Goal: Answer question/provide support: Share knowledge or assist other users

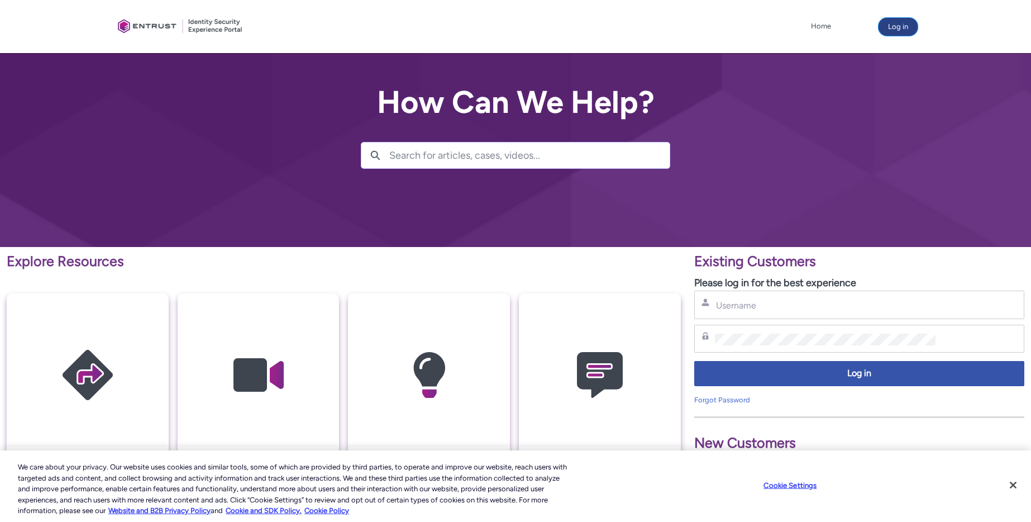
click at [907, 26] on button "Log in" at bounding box center [898, 27] width 39 height 18
click at [731, 289] on p "Please log in for the best experience" at bounding box center [859, 282] width 330 height 15
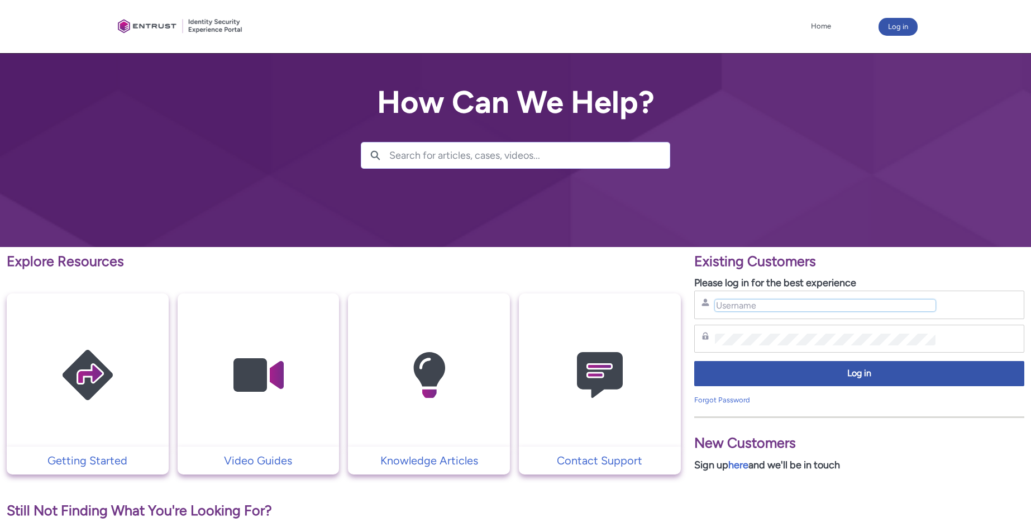
click at [734, 308] on input "Username" at bounding box center [825, 305] width 221 height 12
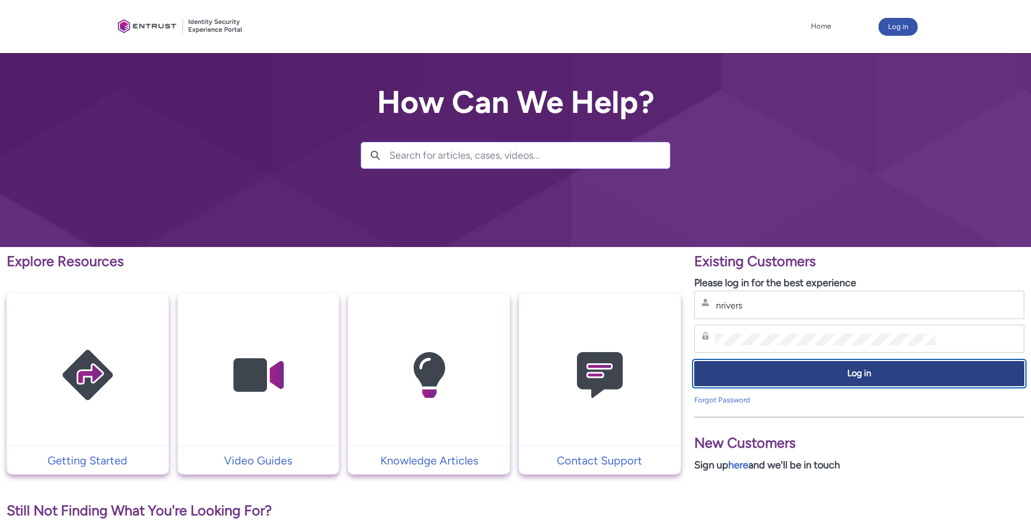
click at [828, 383] on button "Log in" at bounding box center [859, 373] width 330 height 25
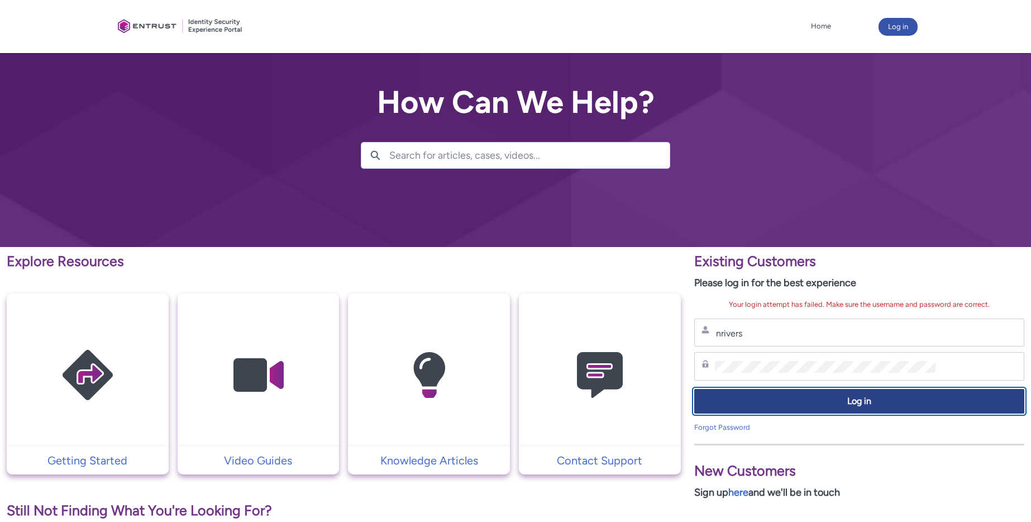
click at [820, 399] on span "Log in" at bounding box center [860, 401] width 316 height 13
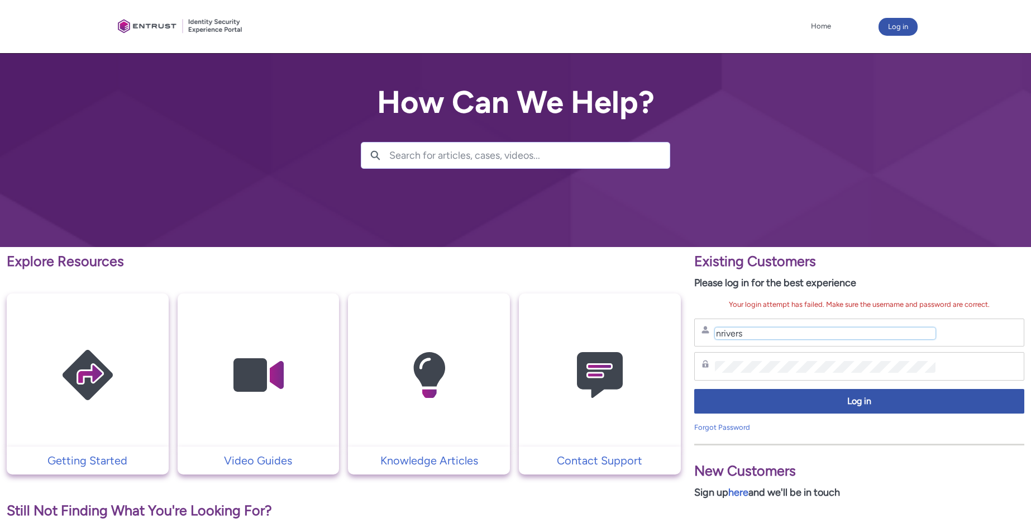
click at [750, 331] on input "nrivers" at bounding box center [825, 333] width 221 height 12
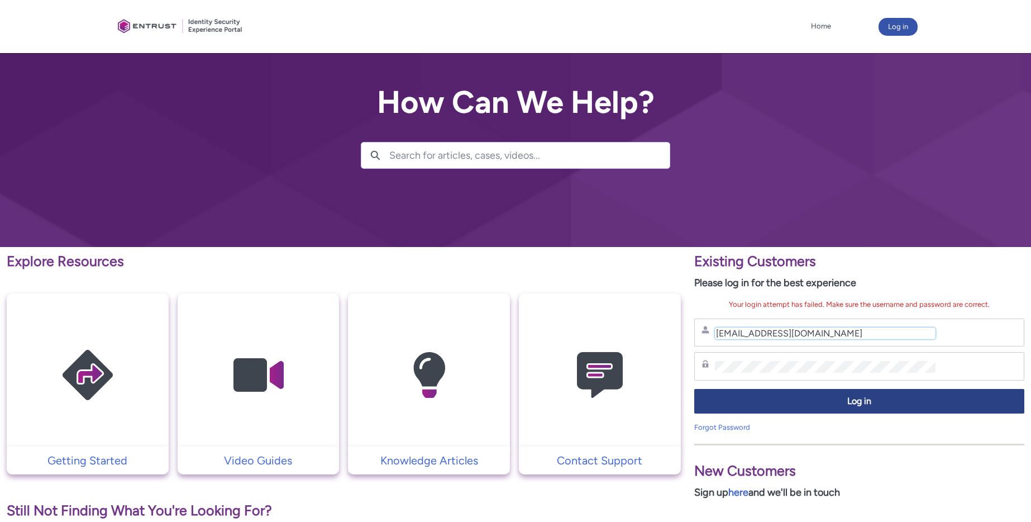
type input "nrivers@zipcar.com"
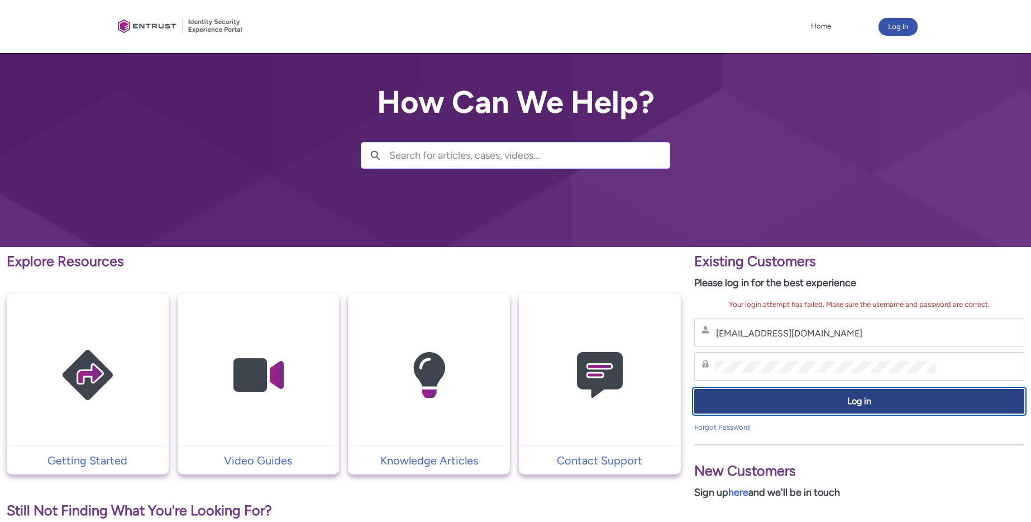
click at [852, 398] on span "Log in" at bounding box center [860, 401] width 316 height 13
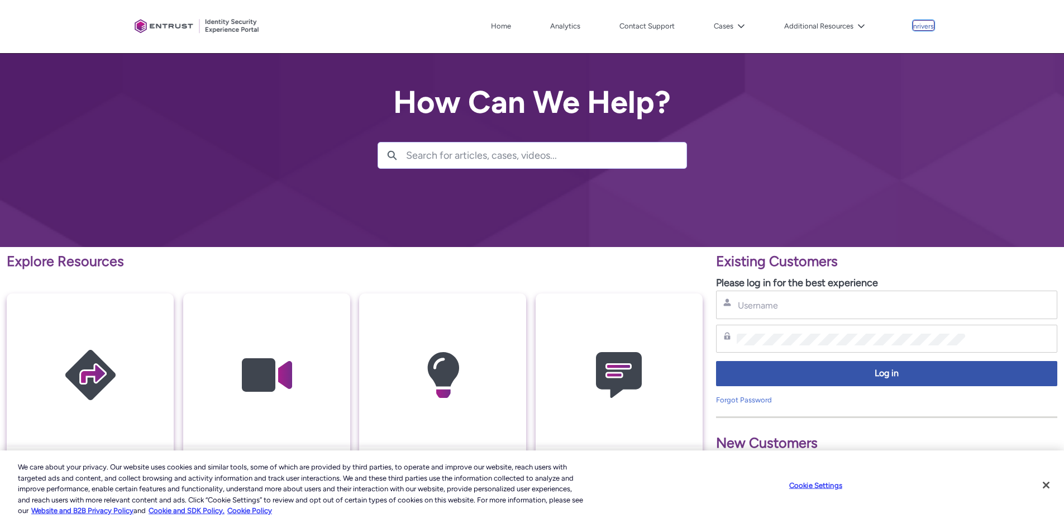
click at [925, 26] on p "nrivers" at bounding box center [923, 27] width 21 height 8
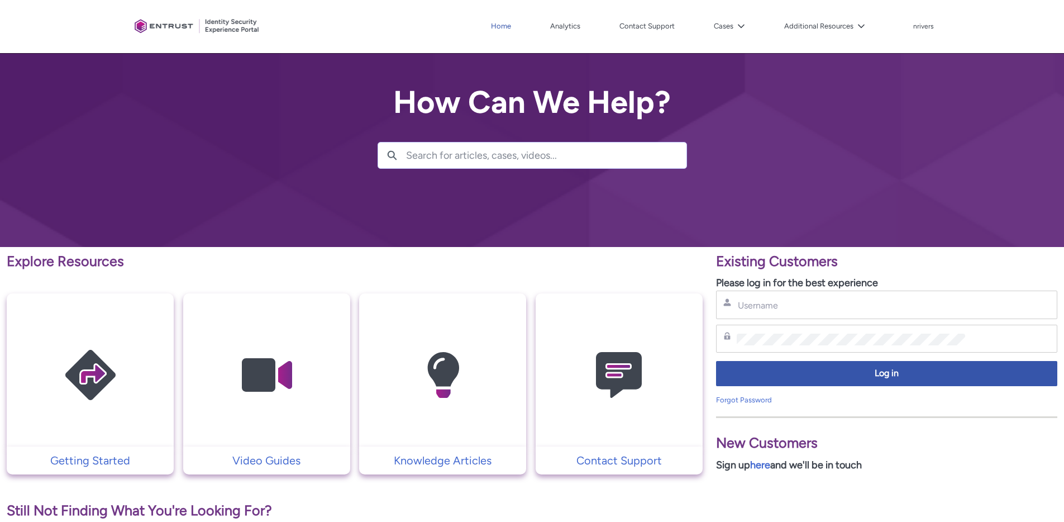
click at [500, 27] on link "Home" at bounding box center [501, 26] width 26 height 17
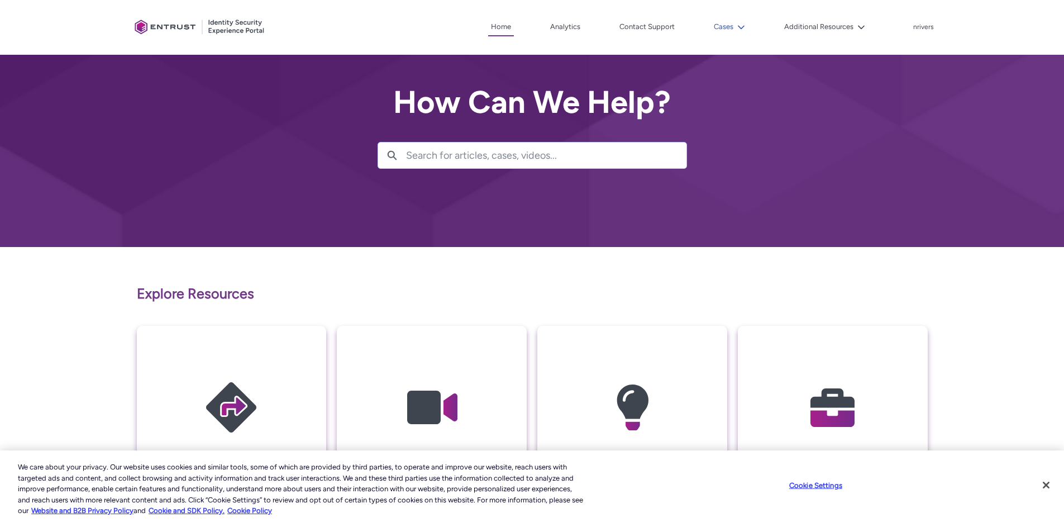
click at [737, 25] on lightning-icon at bounding box center [740, 27] width 12 height 8
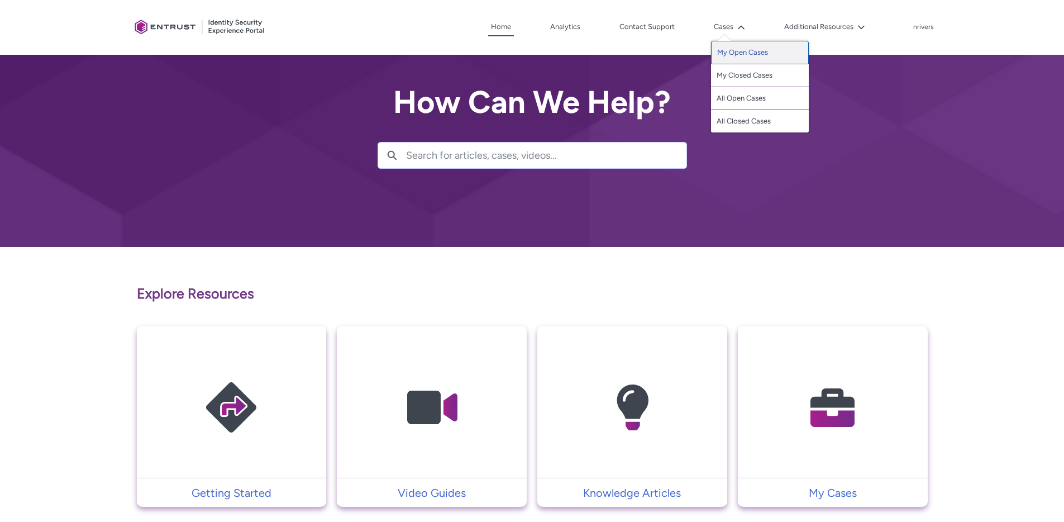
click at [755, 51] on link "My Open Cases" at bounding box center [760, 52] width 98 height 23
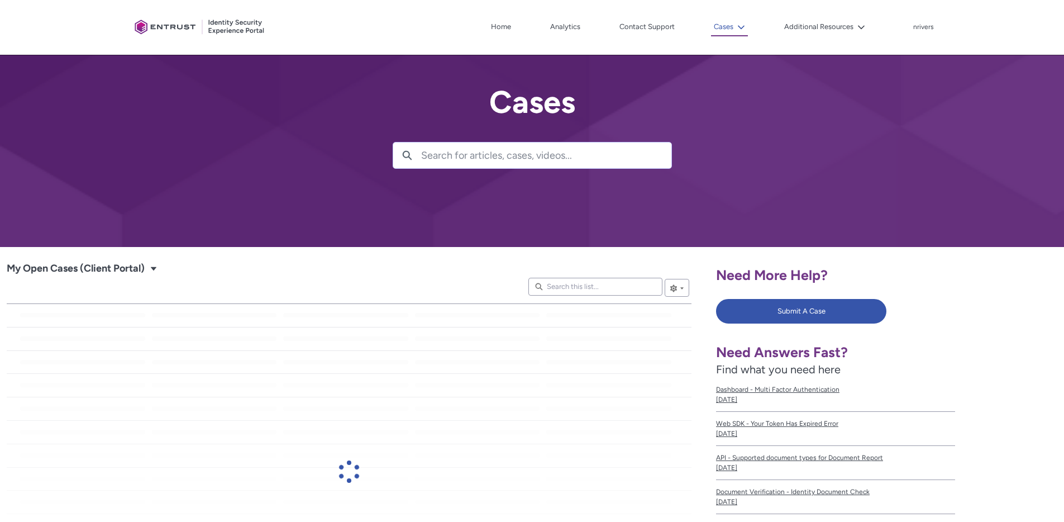
click at [731, 26] on button "Cases" at bounding box center [729, 27] width 37 height 18
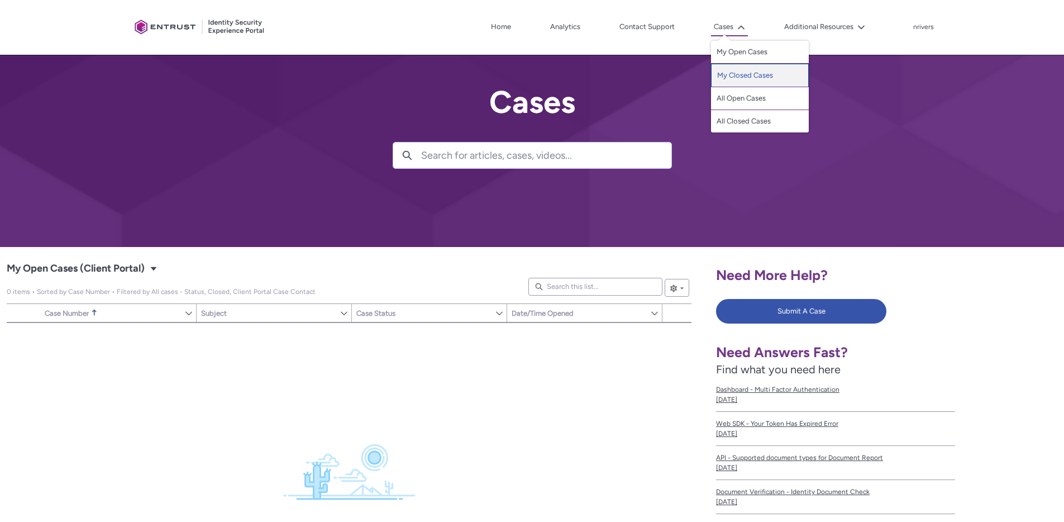
click at [748, 73] on link "My Closed Cases" at bounding box center [760, 75] width 98 height 23
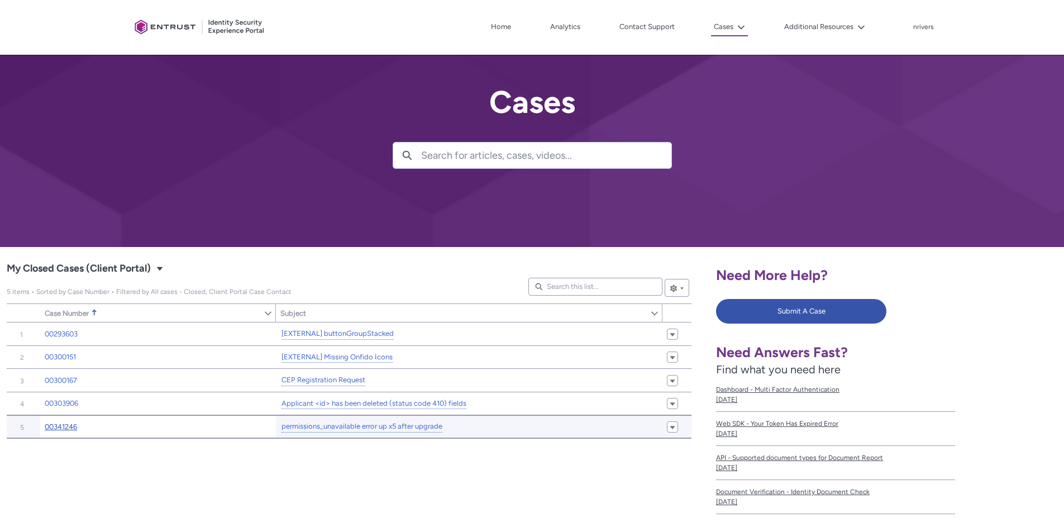
click at [60, 425] on link "00341246" at bounding box center [61, 426] width 32 height 11
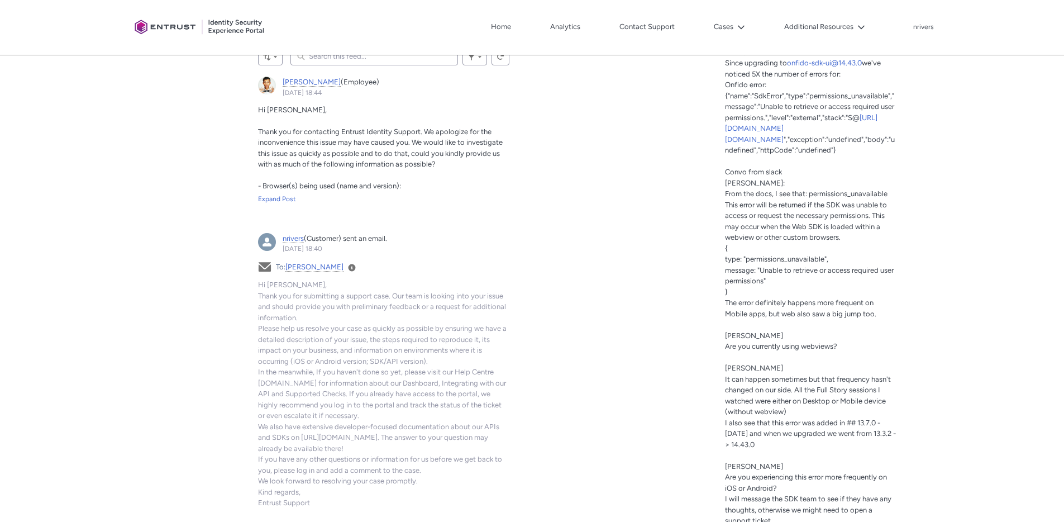
scroll to position [380, 0]
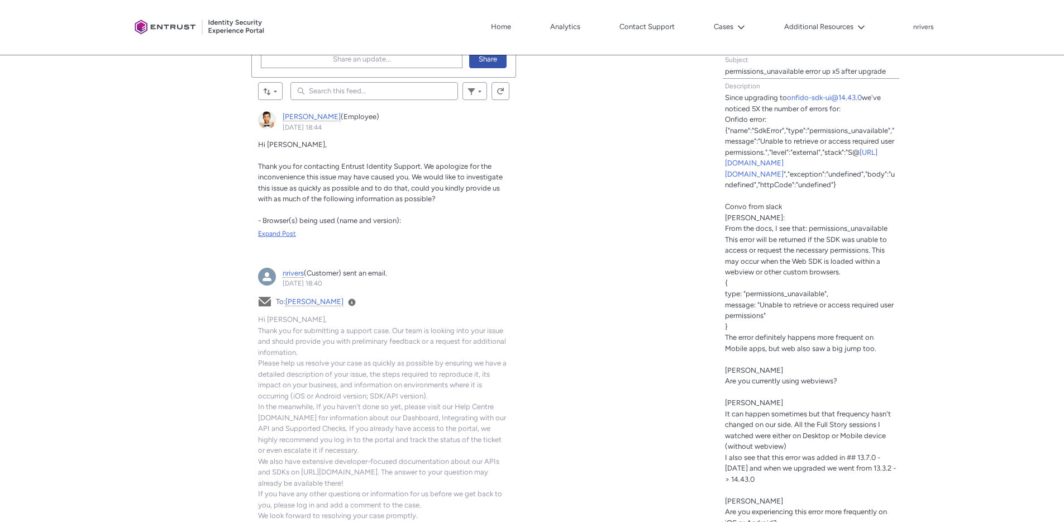
click at [280, 233] on div "Expand Post" at bounding box center [383, 234] width 251 height 10
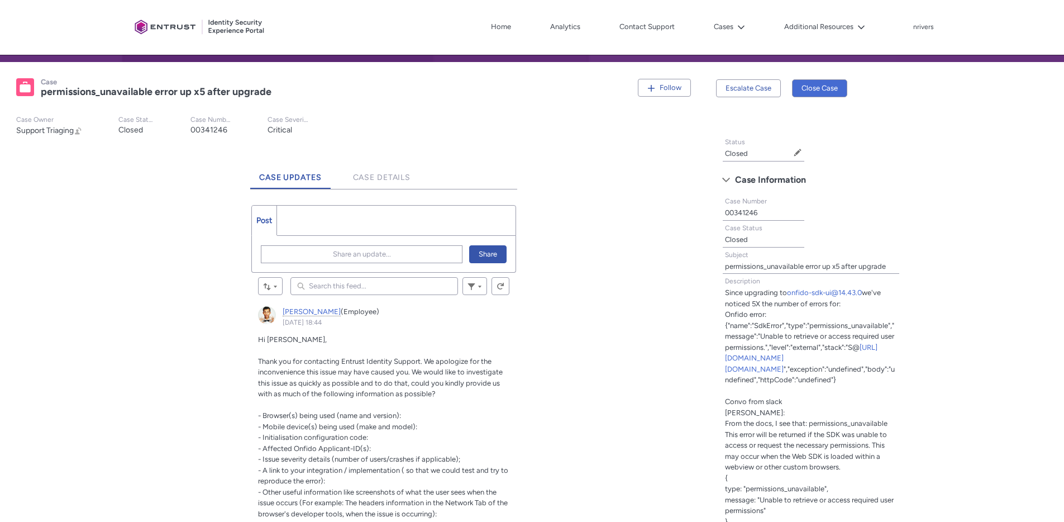
scroll to position [239, 0]
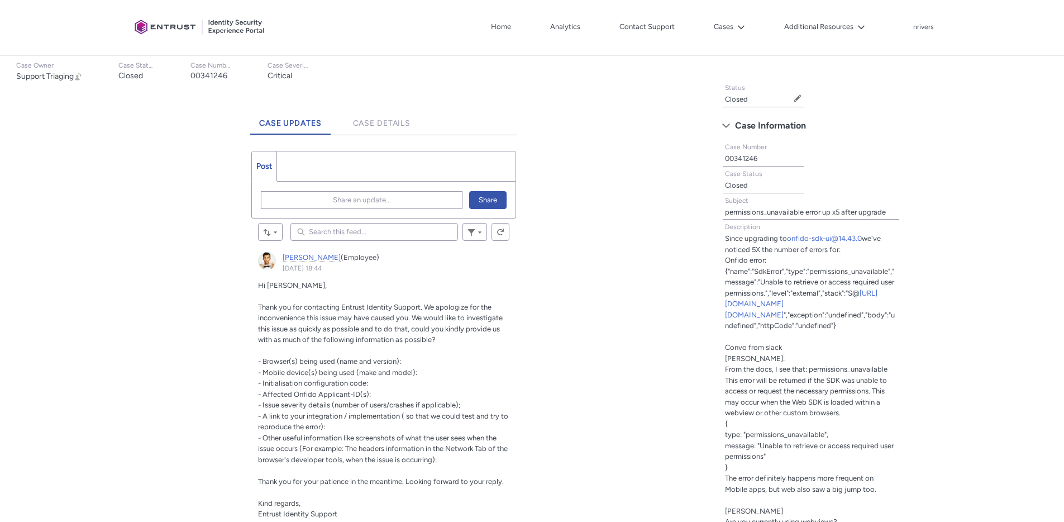
click at [329, 166] on ul "Post More" at bounding box center [383, 166] width 265 height 31
click at [332, 161] on ul "Post More" at bounding box center [383, 166] width 265 height 31
click at [354, 202] on span "Share an update..." at bounding box center [362, 200] width 58 height 17
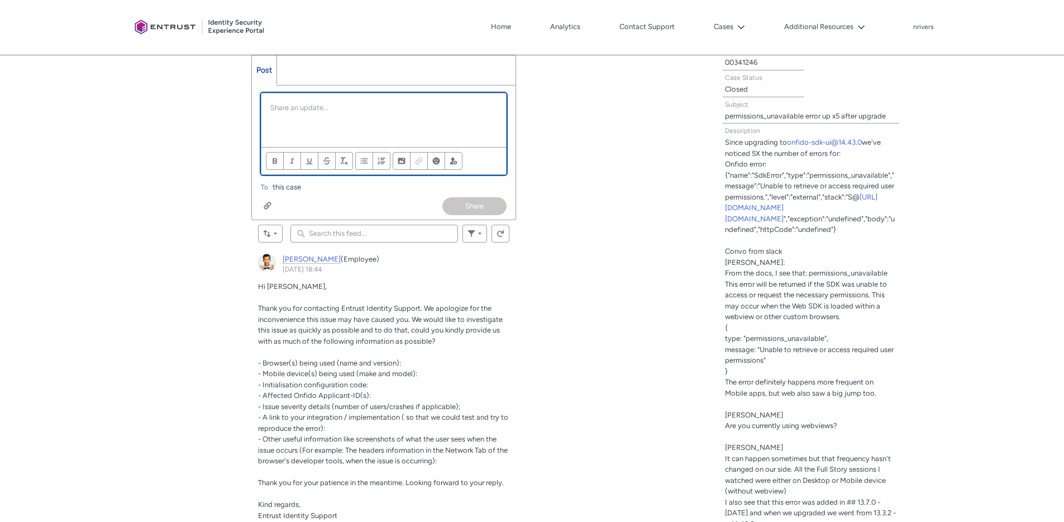
scroll to position [336, 0]
drag, startPoint x: 316, startPoint y: 106, endPoint x: 375, endPoint y: 134, distance: 65.7
click at [375, 134] on div "Apple iPhone 16,2 -> 282 Apple iPhone 14, 4 -> 268 Apple iPhone 15,3 -> 20" at bounding box center [383, 120] width 245 height 54
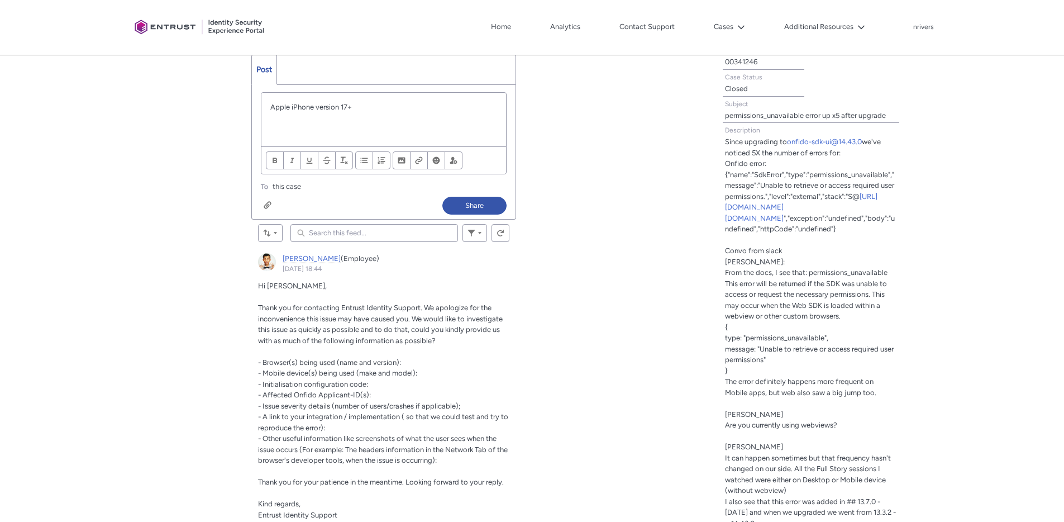
click at [154, 288] on div "Tabs Case Updates Case Details Post More Share an update... Share Review the er…" at bounding box center [355, 477] width 696 height 941
drag, startPoint x: 263, startPoint y: 392, endPoint x: 381, endPoint y: 395, distance: 117.9
click at [381, 395] on p "- Affected Onfido Applicant-ID(s):" at bounding box center [383, 394] width 251 height 11
click at [410, 120] on div "Apple iPhone version 17+" at bounding box center [383, 120] width 245 height 54
click at [306, 115] on p "Chatter Publisher" at bounding box center [383, 118] width 227 height 11
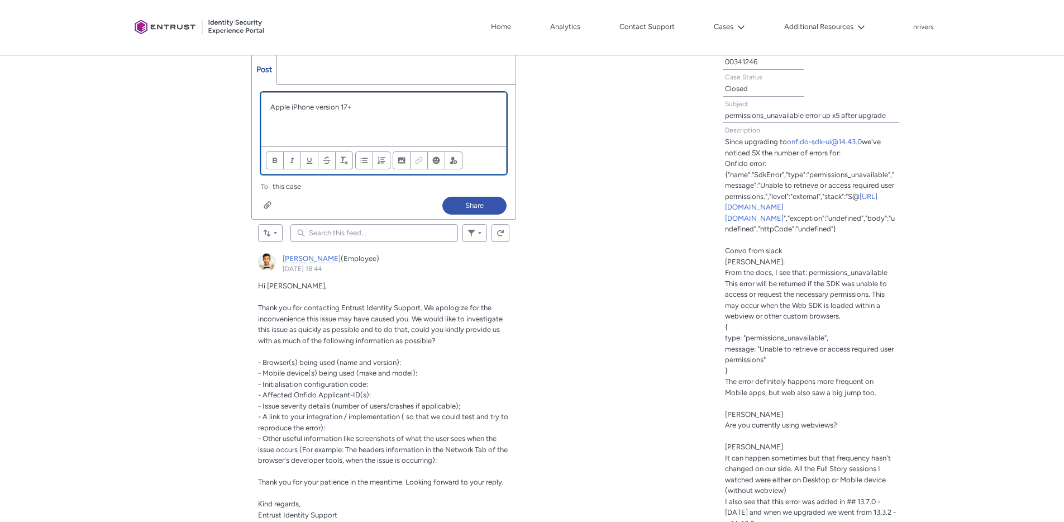
paste div "Chatter Publisher"
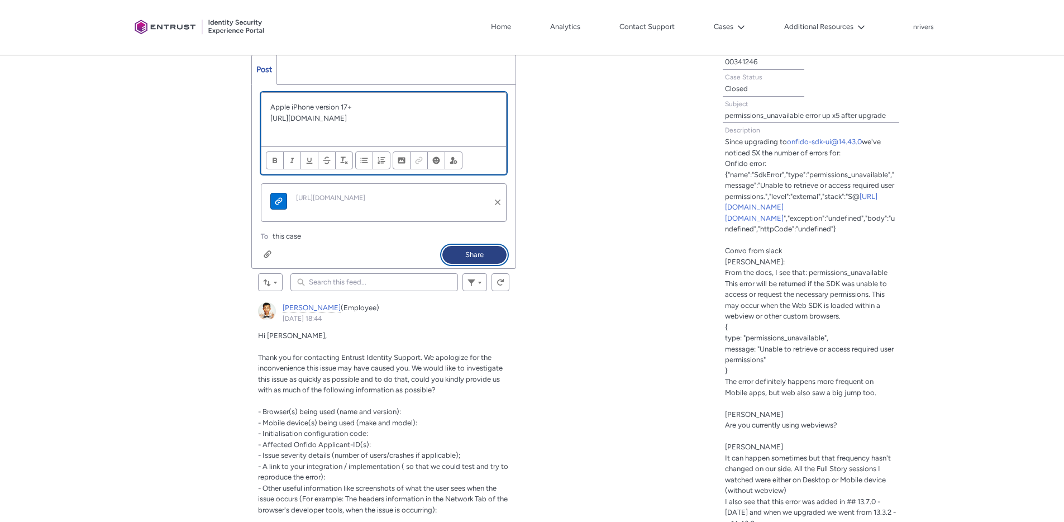
click at [468, 253] on button "Share" at bounding box center [474, 255] width 64 height 18
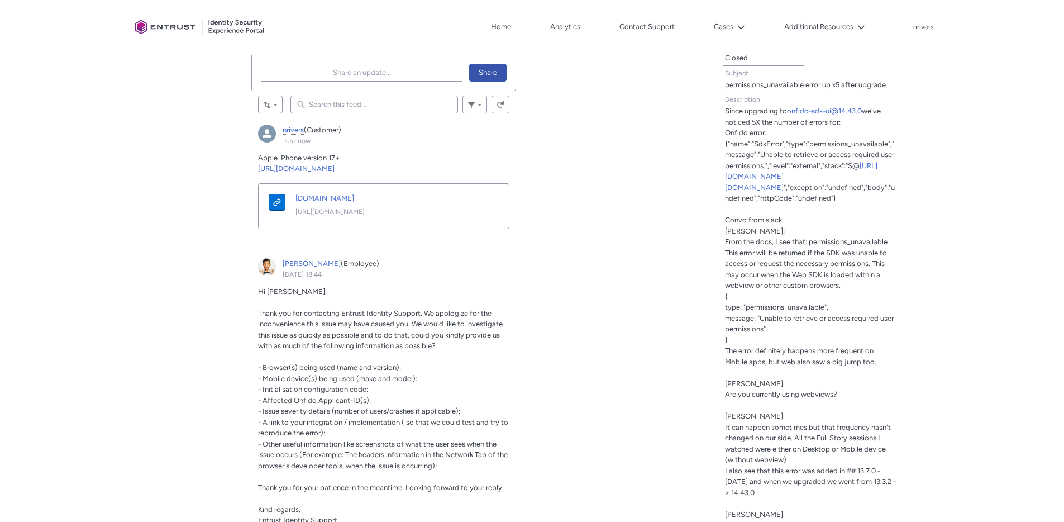
scroll to position [89, 0]
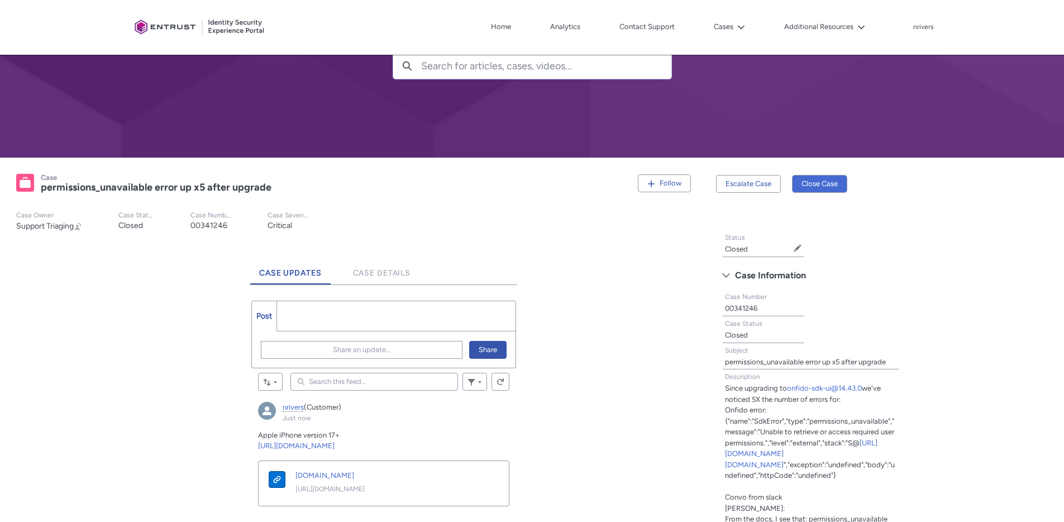
click at [335, 303] on ul "Post More" at bounding box center [383, 316] width 265 height 31
click at [313, 320] on ul "Post More" at bounding box center [383, 316] width 265 height 31
click at [411, 356] on button "Share an update..." at bounding box center [362, 350] width 202 height 18
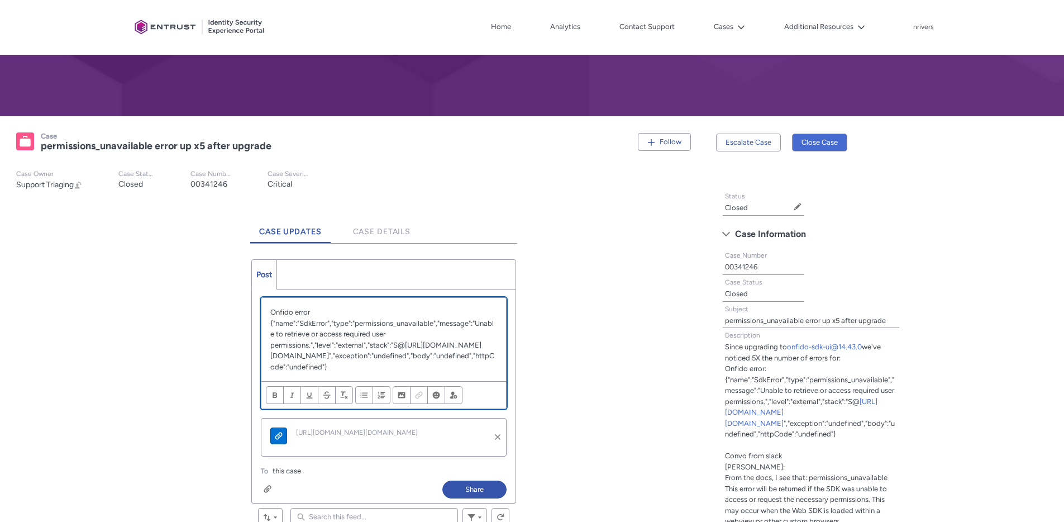
scroll to position [186, 0]
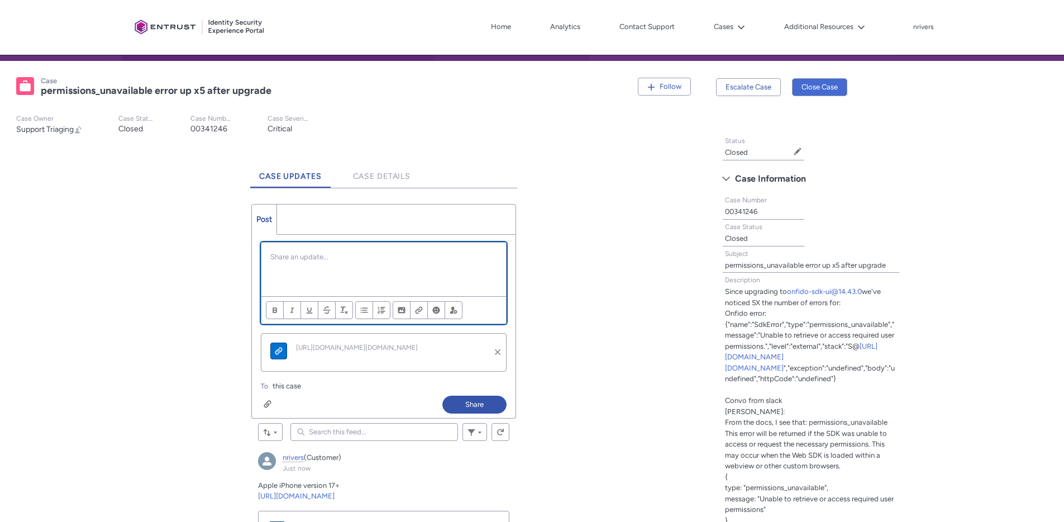
click at [317, 264] on div "Chatter Publisher" at bounding box center [383, 269] width 245 height 54
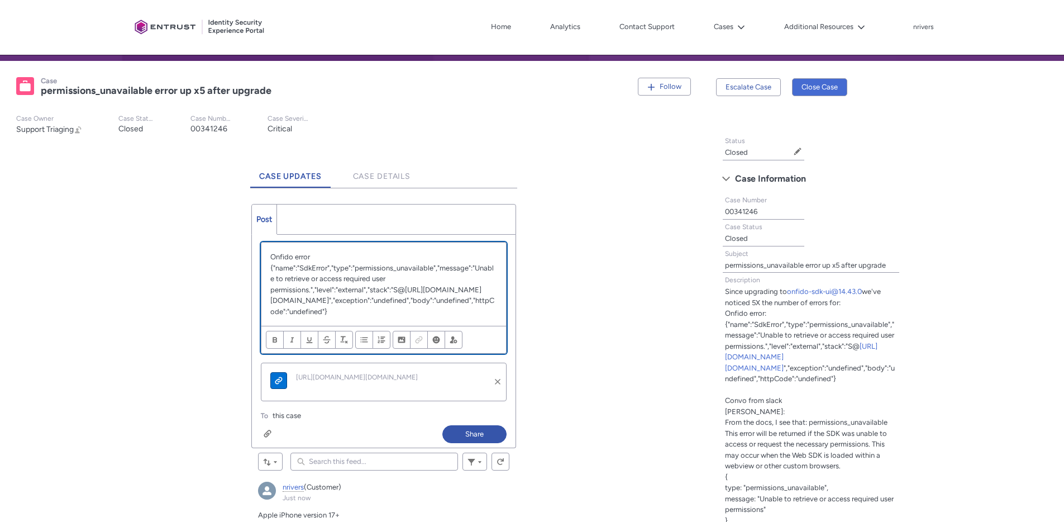
scroll to position [0, 0]
click at [467, 433] on button "Share" at bounding box center [474, 434] width 64 height 18
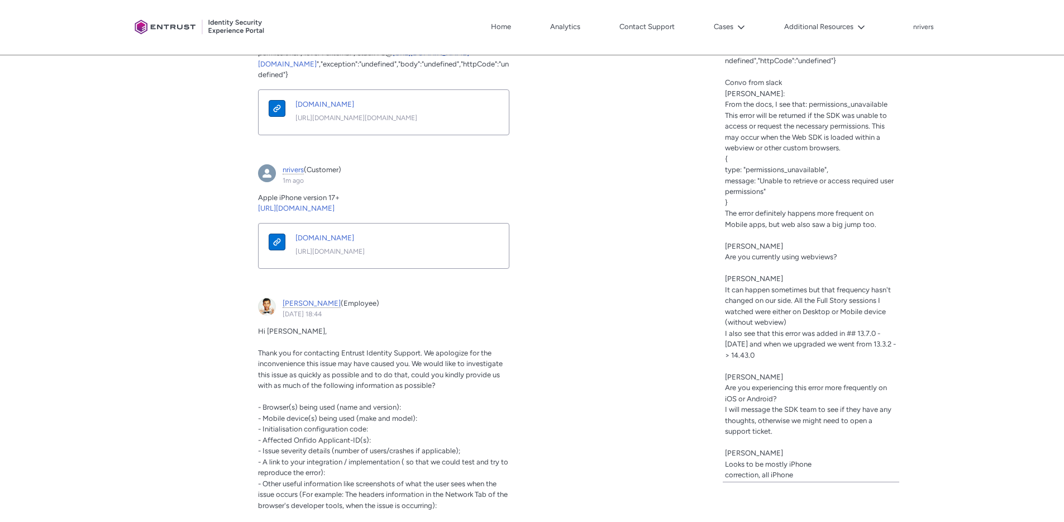
scroll to position [293, 0]
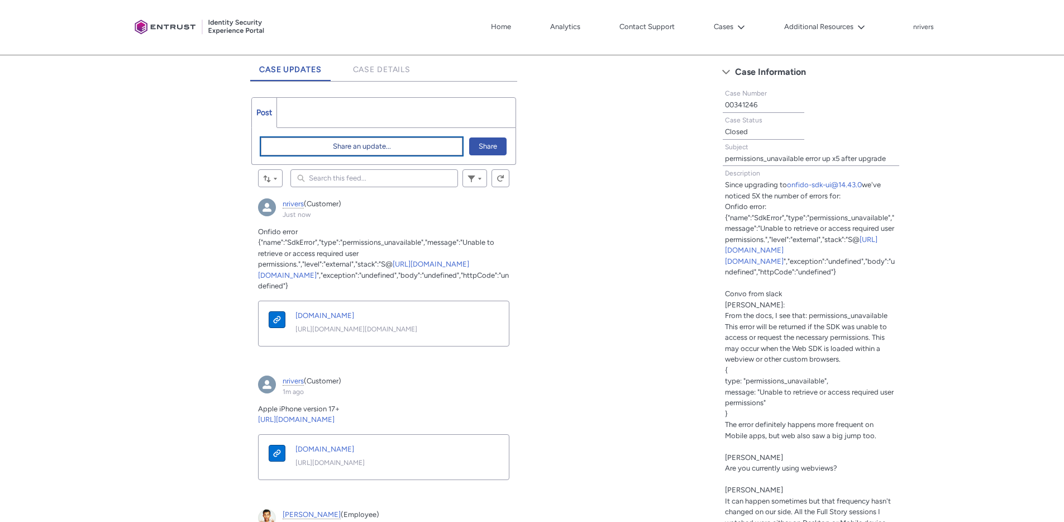
click at [360, 143] on span "Share an update..." at bounding box center [362, 146] width 58 height 17
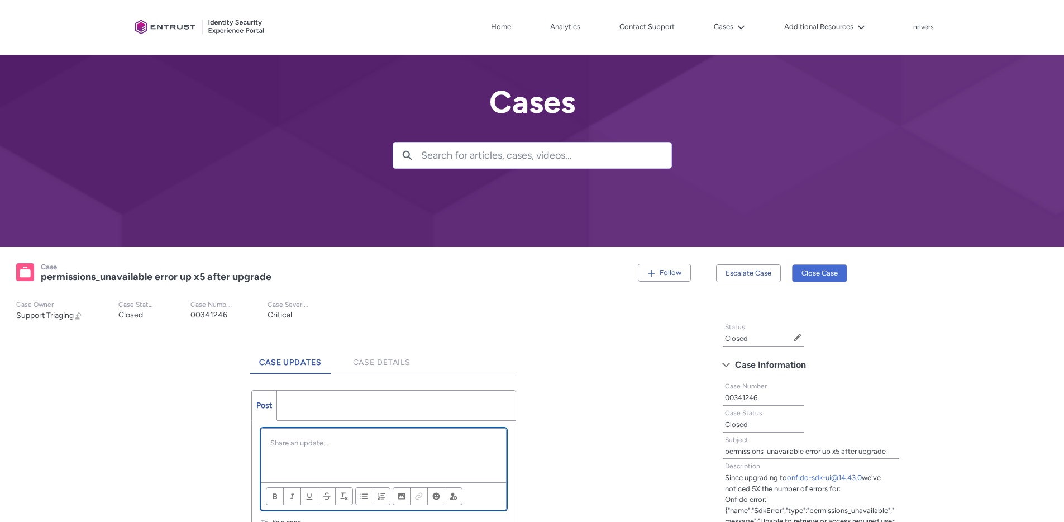
click at [369, 453] on div "Chatter Publisher" at bounding box center [383, 456] width 245 height 54
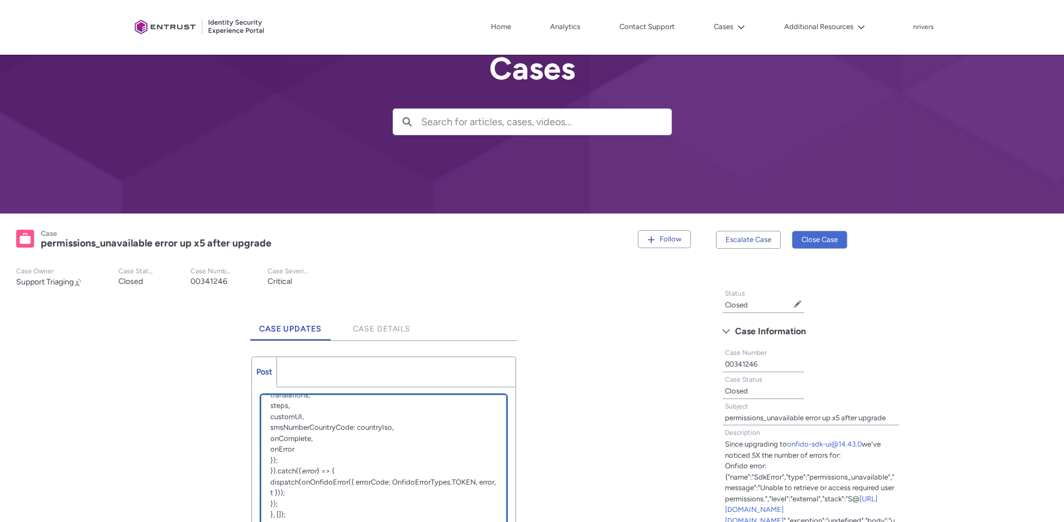
scroll to position [98, 0]
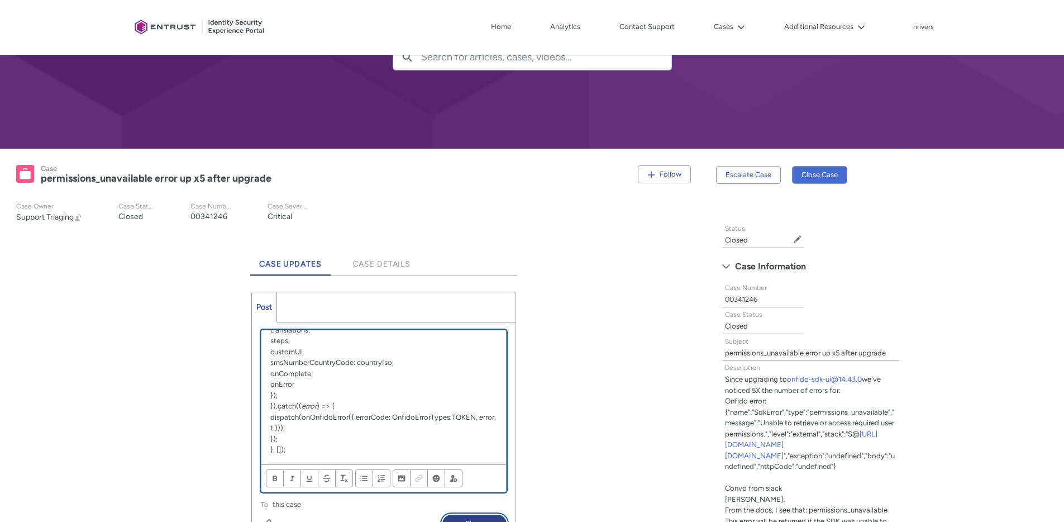
click at [468, 518] on button "Share" at bounding box center [474, 524] width 64 height 18
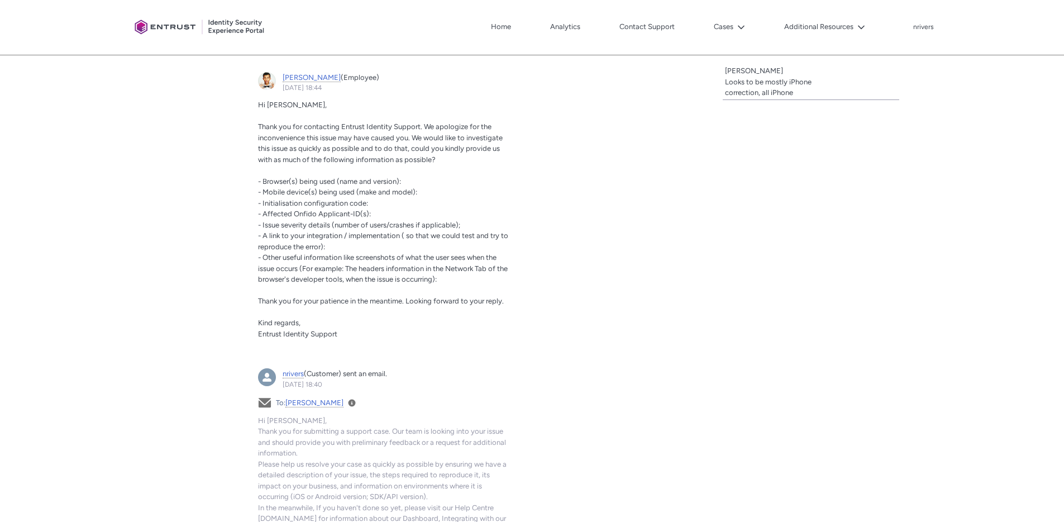
scroll to position [878, 0]
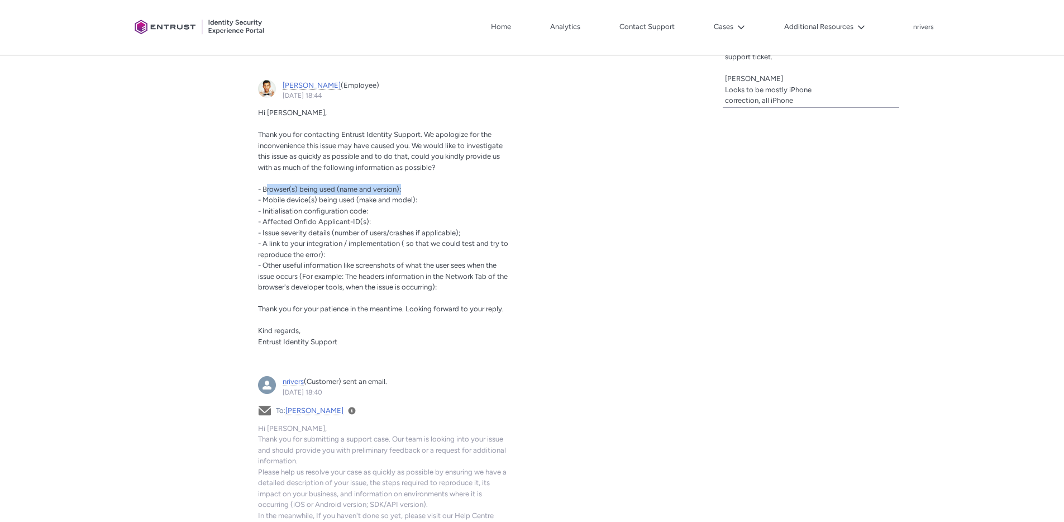
drag, startPoint x: 266, startPoint y: 185, endPoint x: 451, endPoint y: 185, distance: 184.9
click at [451, 185] on p "- Browser(s) being used (name and version):" at bounding box center [383, 189] width 251 height 11
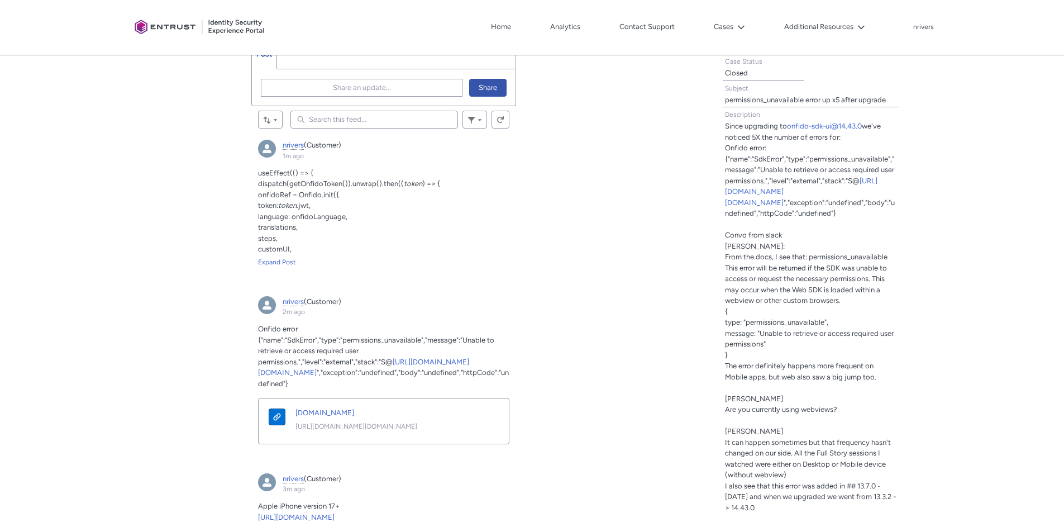
scroll to position [0, 0]
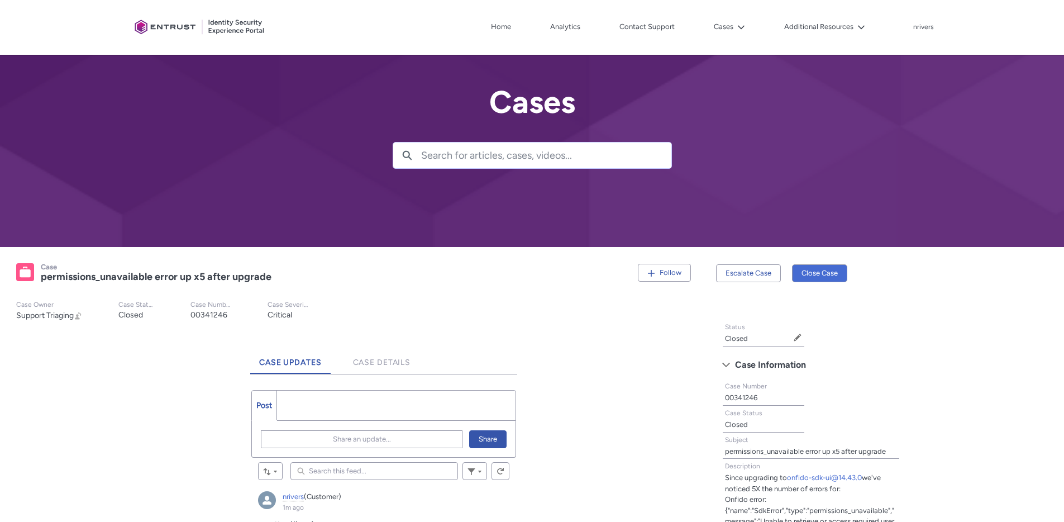
click at [356, 405] on ul "Post More" at bounding box center [383, 405] width 265 height 31
click at [380, 431] on span "Share an update..." at bounding box center [362, 439] width 58 height 17
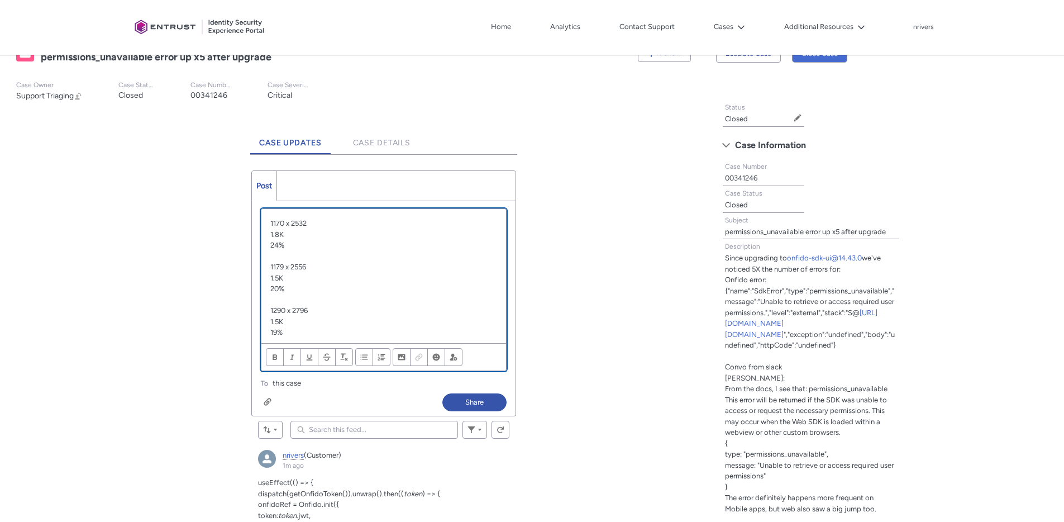
click at [351, 210] on div "1170 x 2532 1.8K 24% 1179 x 2556 1.5K 20% 1290 x 2796 1.5K 19% 1284 x 2778 832 …" at bounding box center [383, 276] width 245 height 134
click at [344, 221] on p "1170 x 2532" at bounding box center [383, 223] width 227 height 11
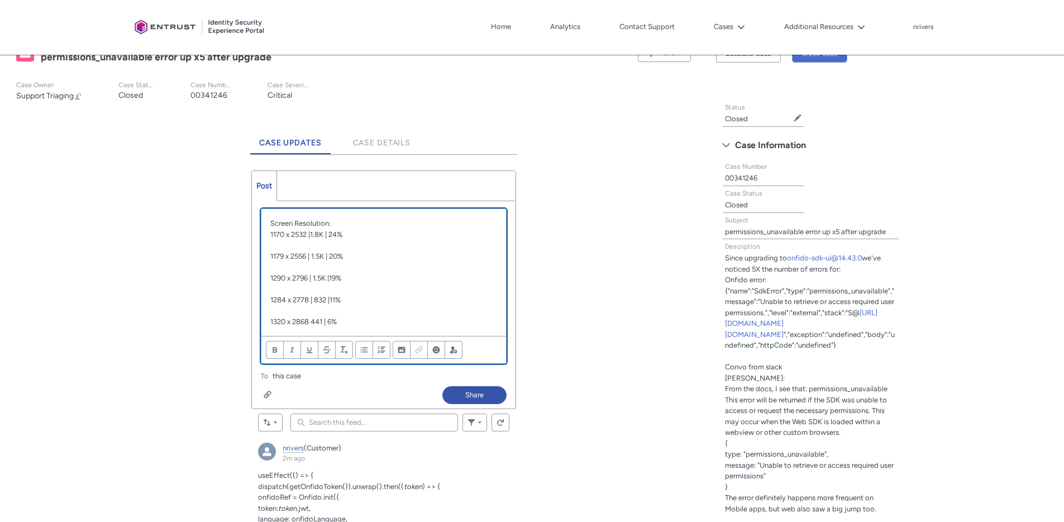
click at [312, 321] on p "1320 x 2868 441 | 6%" at bounding box center [383, 321] width 227 height 11
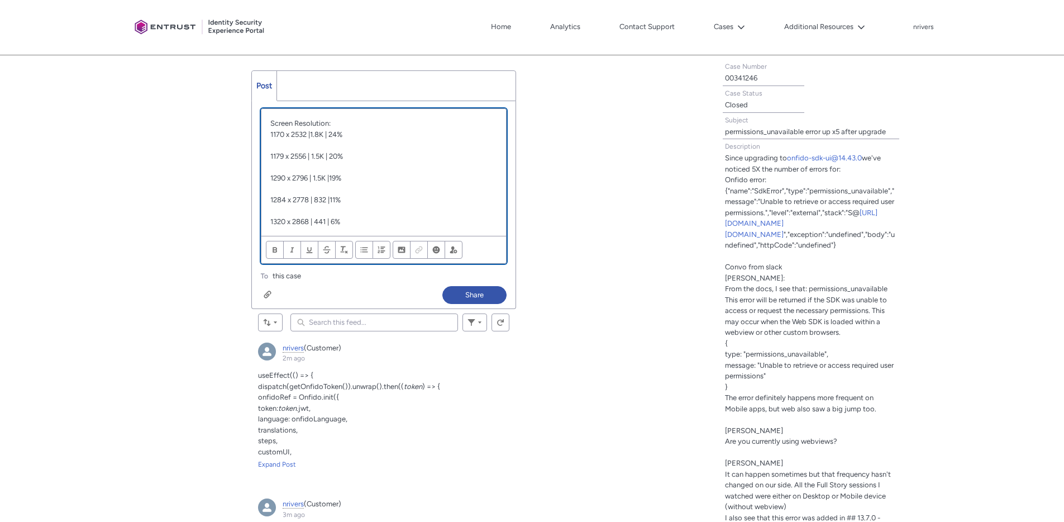
scroll to position [358, 0]
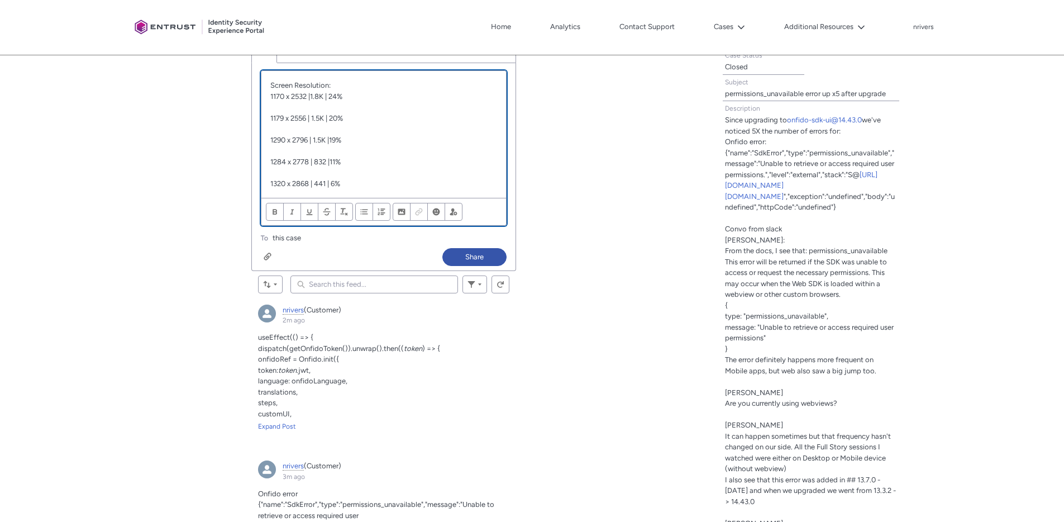
click at [378, 180] on p "1320 x 2868 | 441 | 6%" at bounding box center [383, 183] width 227 height 11
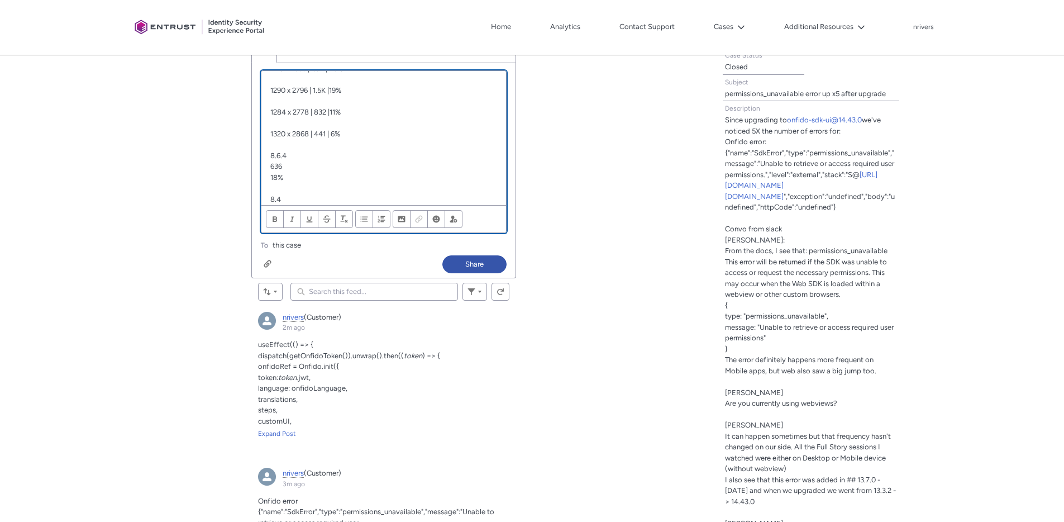
scroll to position [50, 0]
click at [303, 146] on p "Chatter Publisher" at bounding box center [383, 144] width 227 height 11
click at [291, 170] on p "8.6.4" at bounding box center [383, 165] width 227 height 11
click at [270, 97] on span "1170 x 2532 |" at bounding box center [290, 96] width 40 height 8
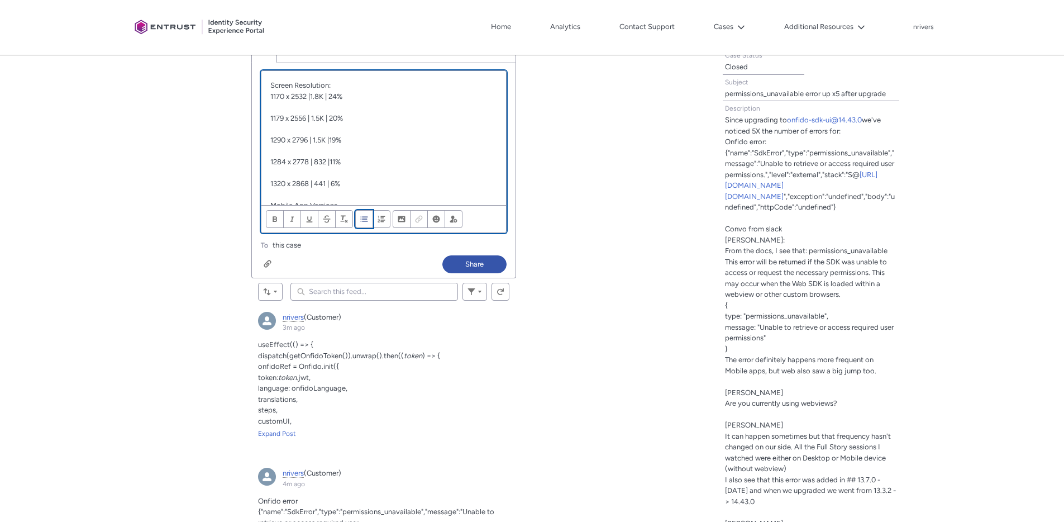
click at [361, 219] on span "Align text" at bounding box center [364, 219] width 8 height 8
click at [397, 126] on p "Chatter Publisher" at bounding box center [383, 130] width 227 height 11
click at [362, 216] on span "Align text" at bounding box center [364, 219] width 8 height 8
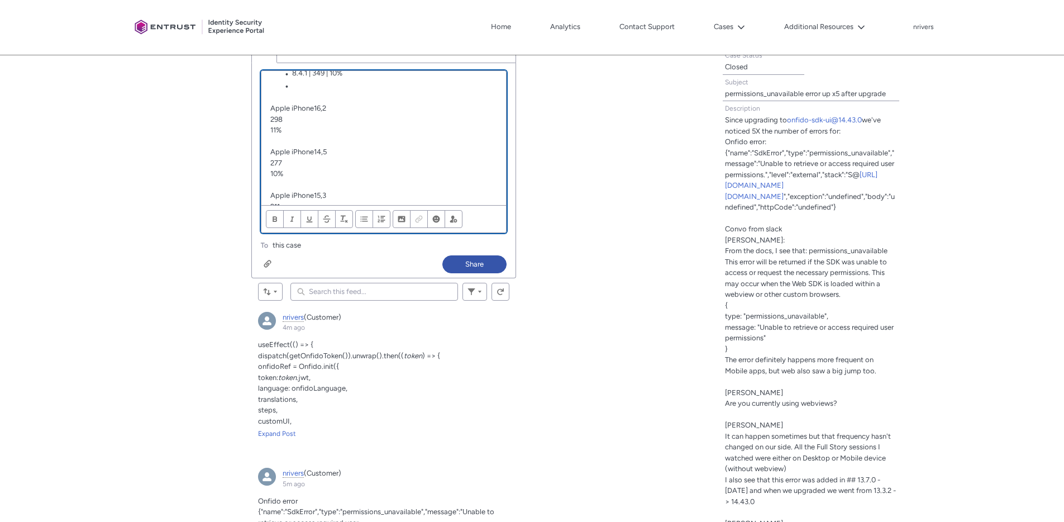
scroll to position [77, 0]
click at [318, 165] on li "Chatter Publisher" at bounding box center [390, 165] width 216 height 12
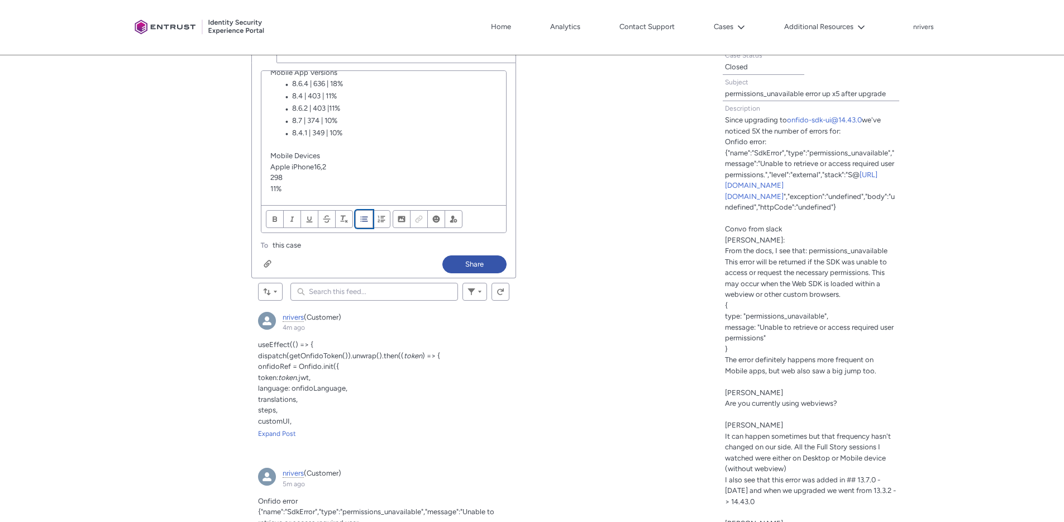
click at [365, 217] on span "Align text" at bounding box center [364, 219] width 8 height 8
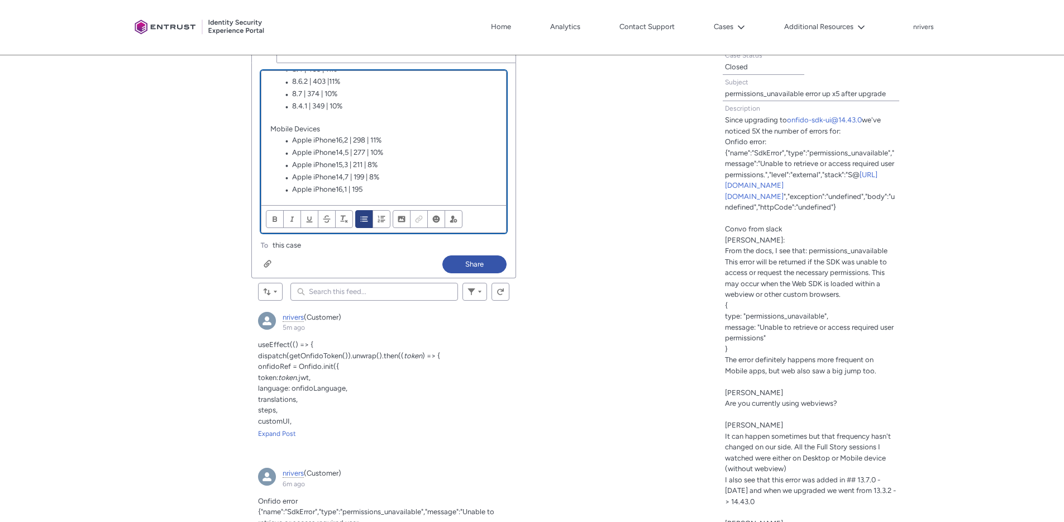
scroll to position [123, 0]
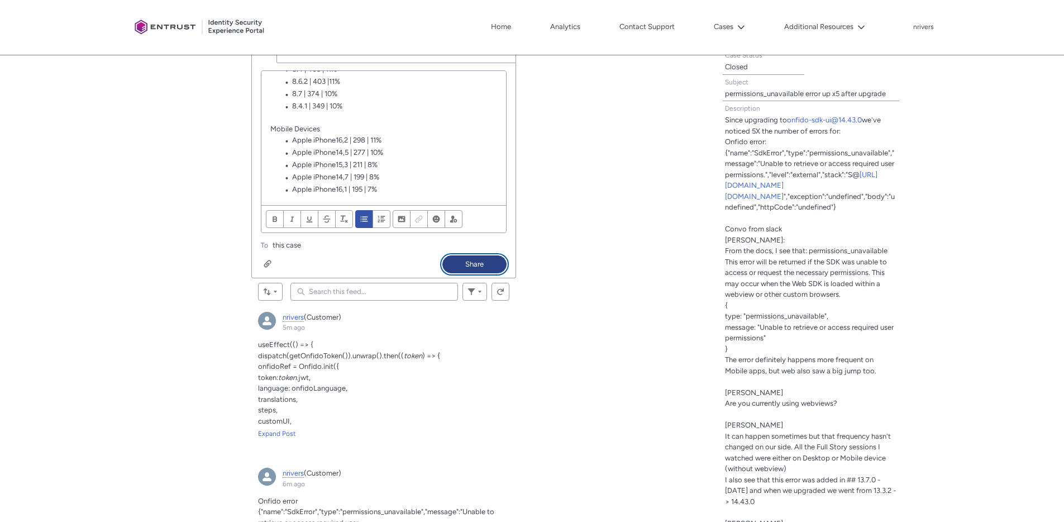
click at [478, 261] on button "Share" at bounding box center [474, 264] width 64 height 18
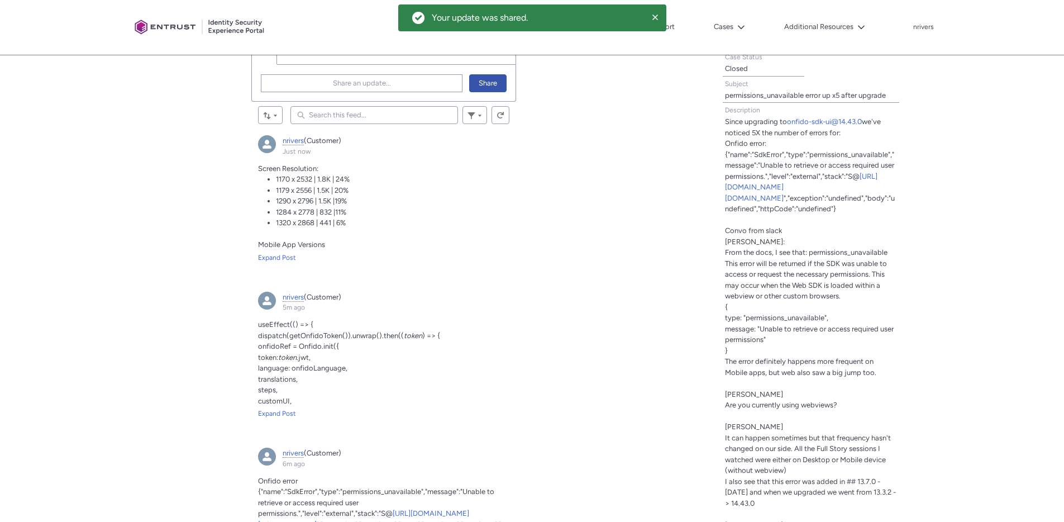
scroll to position [355, 0]
click at [285, 255] on div "Expand Post" at bounding box center [383, 258] width 251 height 10
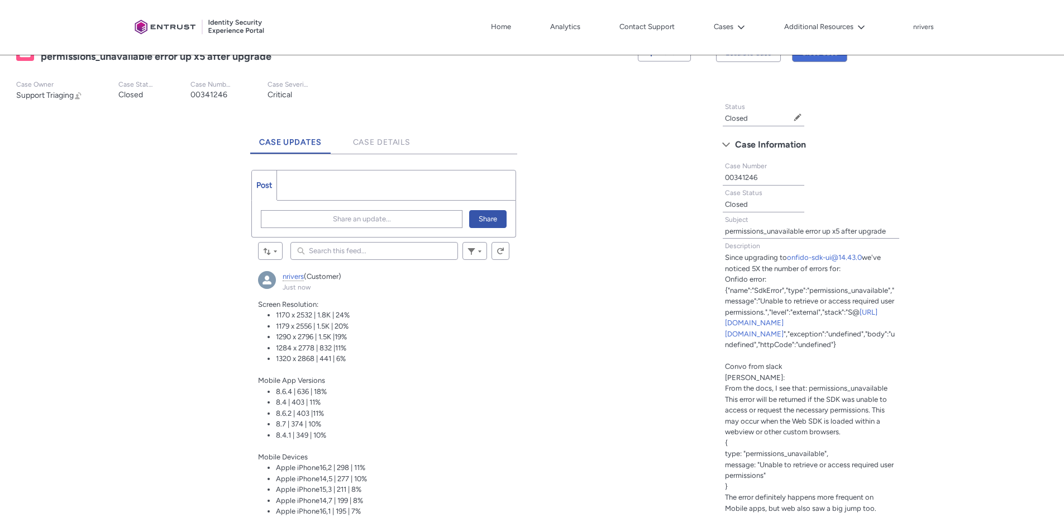
scroll to position [217, 0]
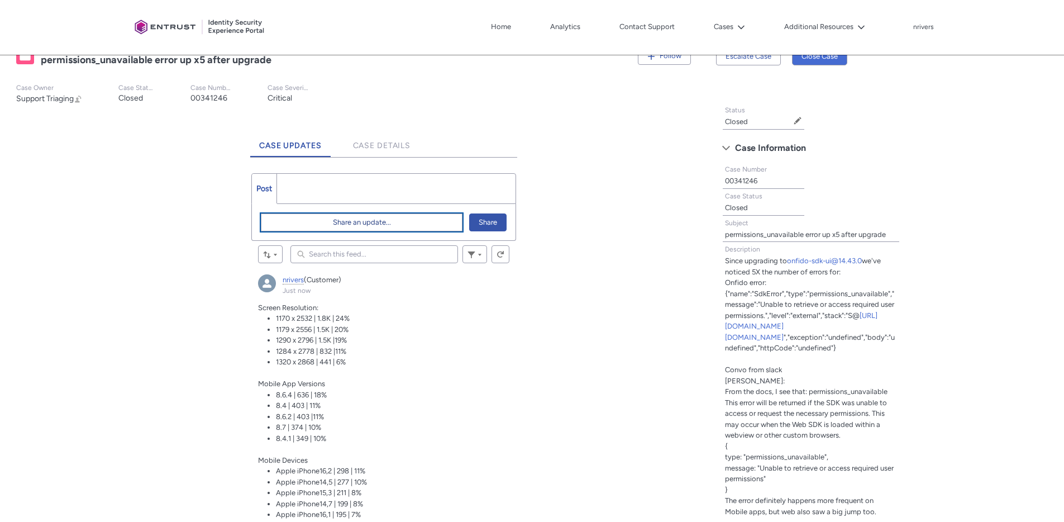
click at [336, 213] on button "Share an update..." at bounding box center [362, 222] width 202 height 18
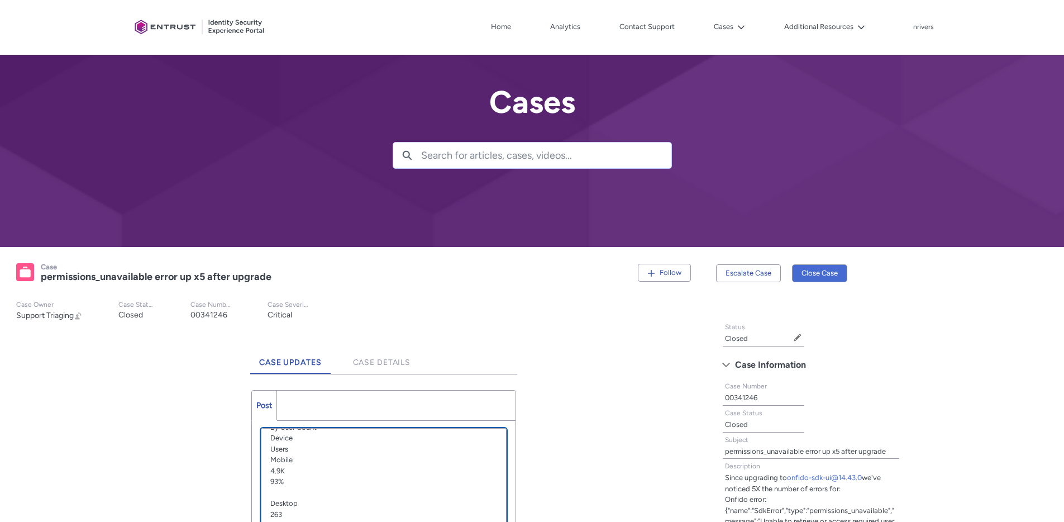
scroll to position [0, 0]
click at [339, 440] on p "Device Breakdown" at bounding box center [383, 442] width 227 height 11
click at [336, 453] on p "By User Count" at bounding box center [383, 454] width 227 height 11
drag, startPoint x: 336, startPoint y: 453, endPoint x: 241, endPoint y: 450, distance: 95.0
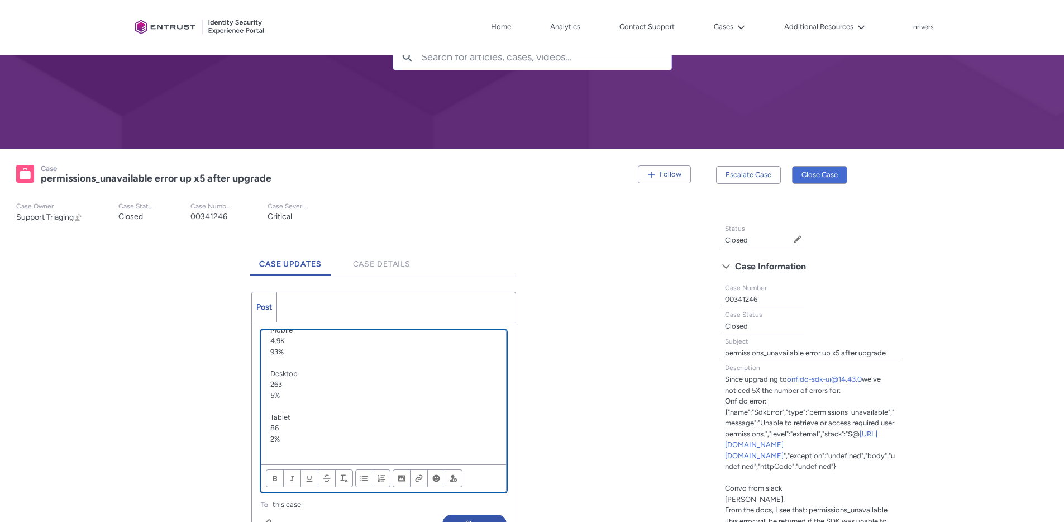
scroll to position [155, 0]
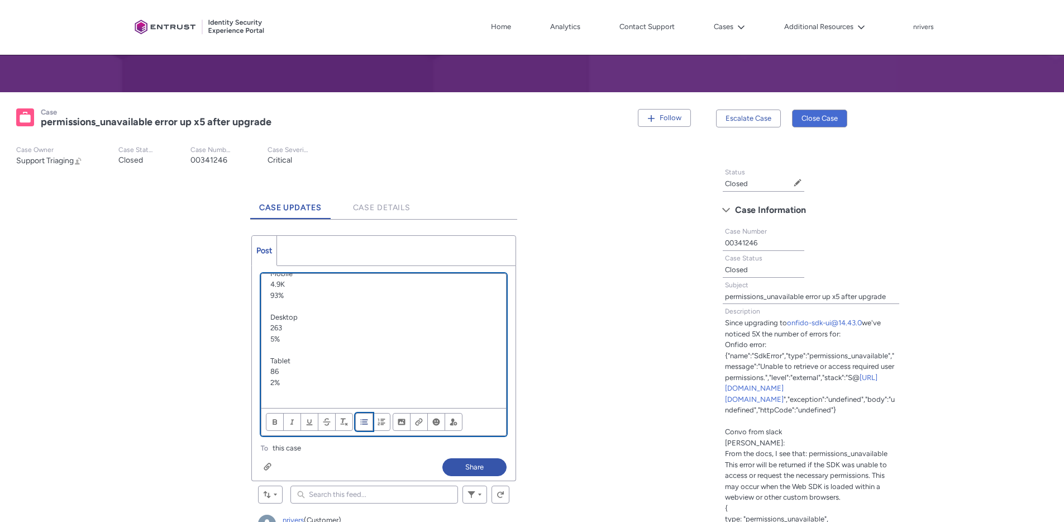
click at [365, 421] on span "Align text" at bounding box center [364, 422] width 8 height 8
click at [363, 422] on span "Align text" at bounding box center [364, 422] width 8 height 8
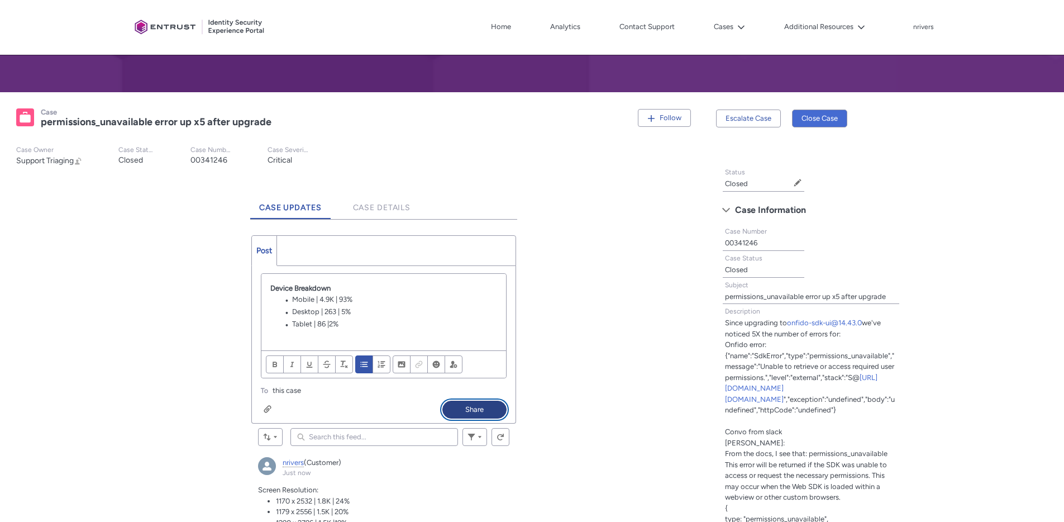
click at [474, 405] on button "Share" at bounding box center [474, 410] width 64 height 18
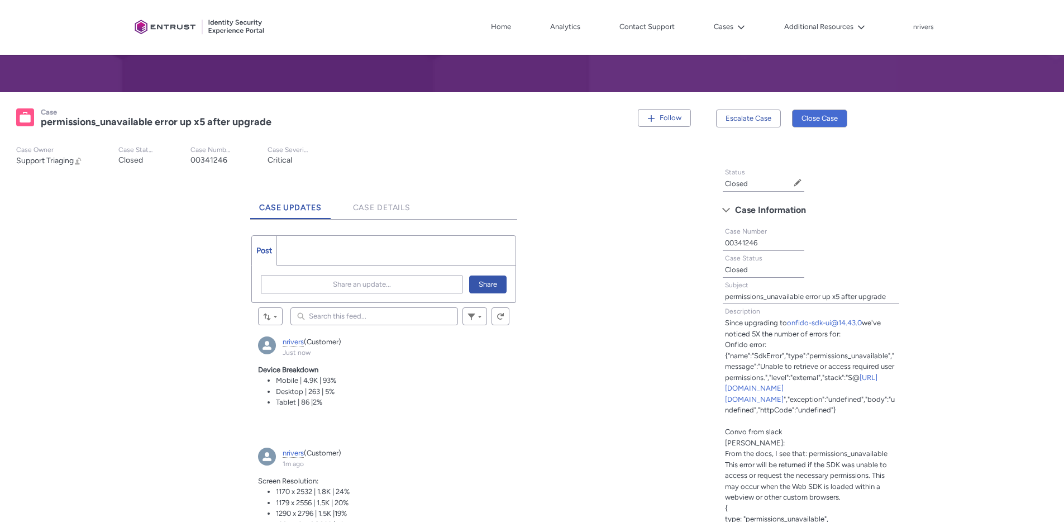
click at [316, 249] on ul "Post More" at bounding box center [383, 250] width 265 height 31
click at [317, 280] on button "Share an update..." at bounding box center [362, 284] width 202 height 18
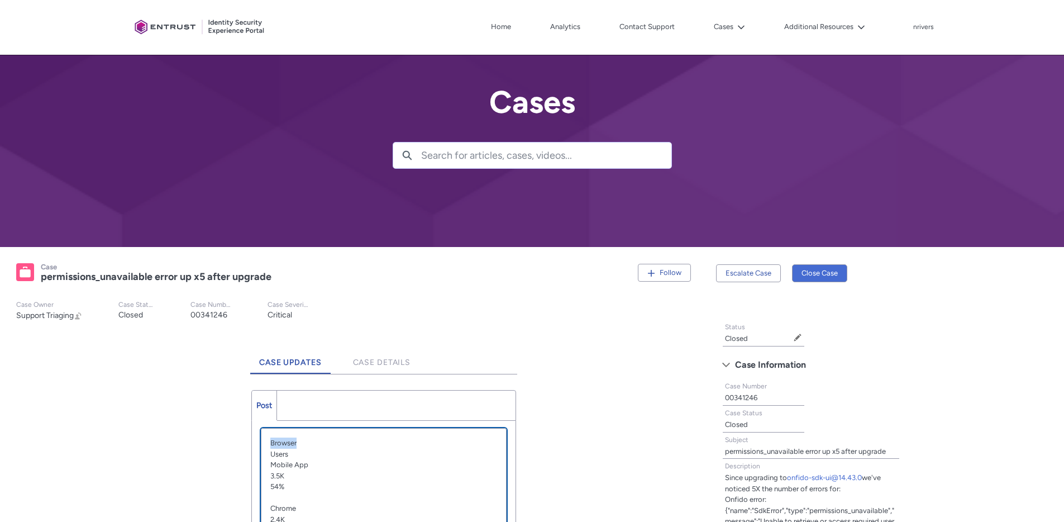
drag, startPoint x: 300, startPoint y: 444, endPoint x: 263, endPoint y: 442, distance: 36.9
click at [263, 442] on div "Browser Users Mobile App 3.5K 54% Chrome 2.4K 37% Safari 489 7% Firefox 68 1% M…" at bounding box center [383, 496] width 245 height 134
drag, startPoint x: 325, startPoint y: 459, endPoint x: 259, endPoint y: 457, distance: 65.9
click at [259, 457] on div "Review the errors on this page. Share an update... Browser Users Mobile App 3.5…" at bounding box center [384, 514] width 264 height 187
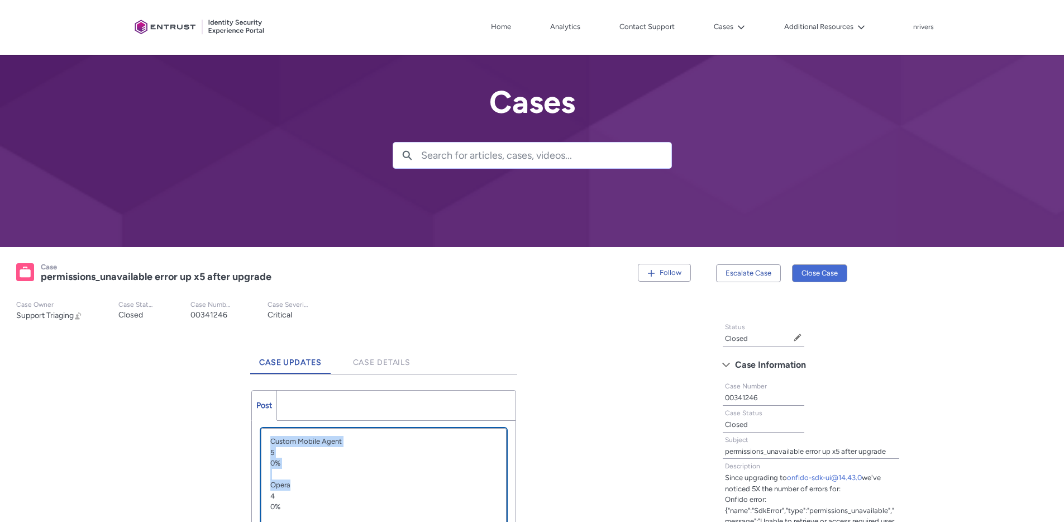
drag, startPoint x: 271, startPoint y: 441, endPoint x: 306, endPoint y: 482, distance: 53.9
click at [306, 481] on div "Browser Mobile App | 3.5K | 54% Chrome | 2.4K | 37% Safari | 489 | 7% Firefox |…" at bounding box center [383, 496] width 245 height 134
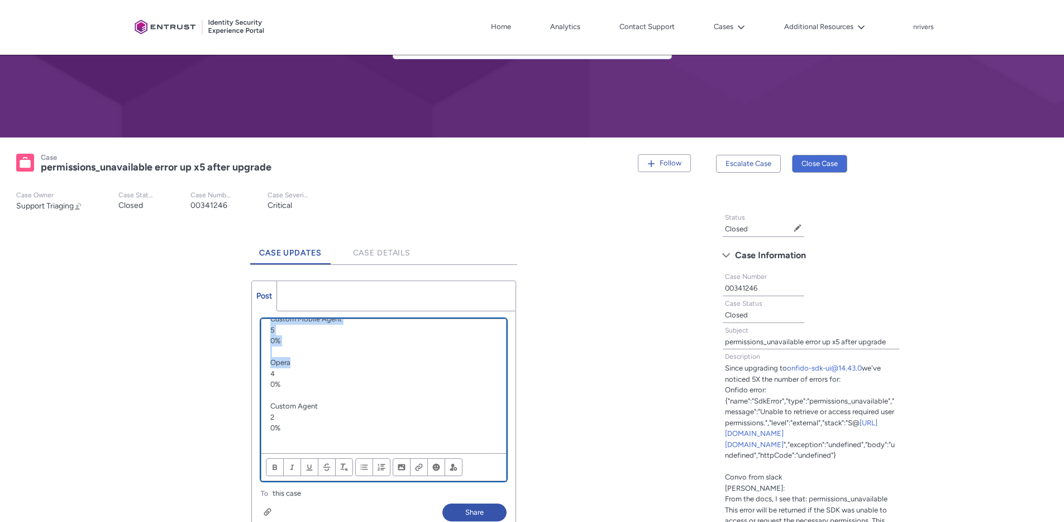
scroll to position [149, 0]
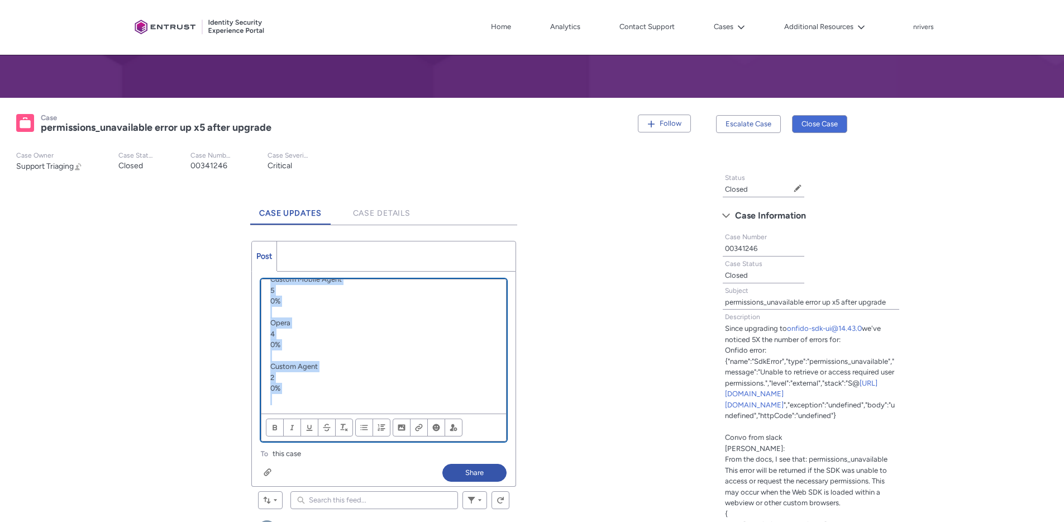
click at [308, 397] on p "Chatter Publisher" at bounding box center [383, 399] width 227 height 11
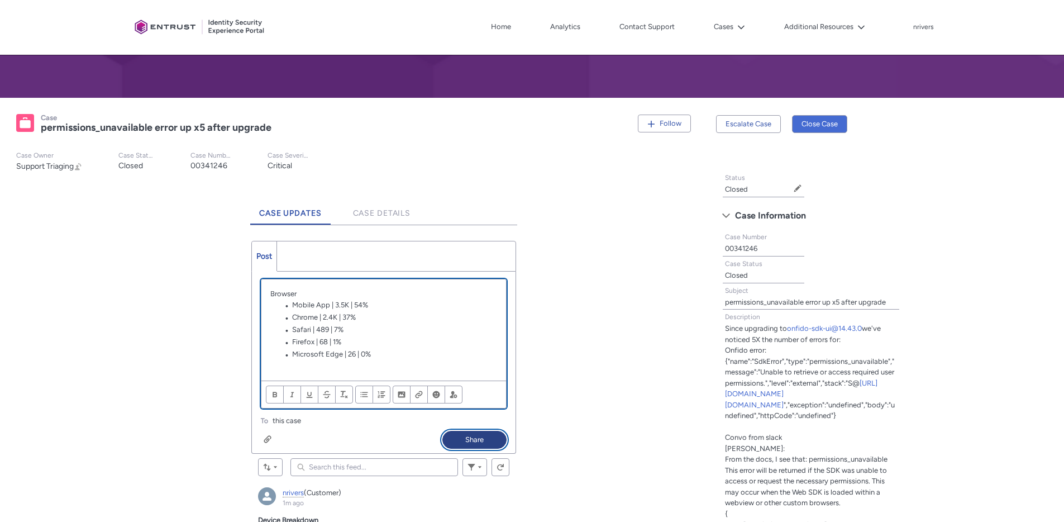
click at [473, 438] on button "Share" at bounding box center [474, 440] width 64 height 18
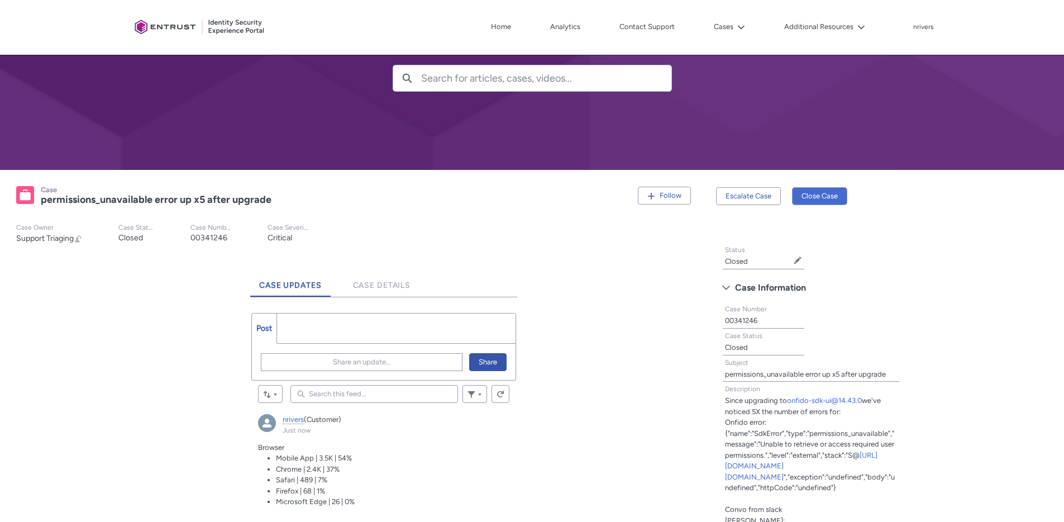
scroll to position [77, 0]
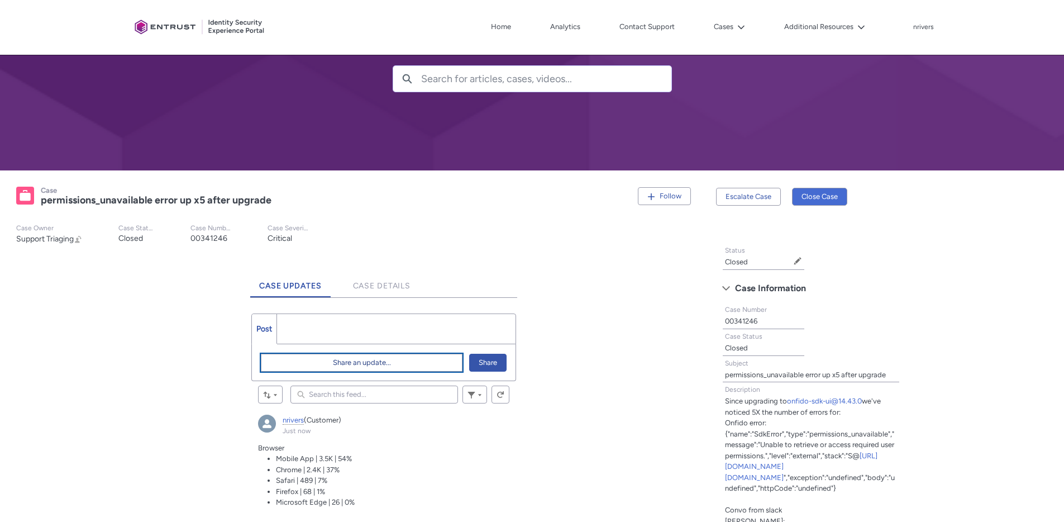
click at [331, 361] on button "Share an update..." at bounding box center [362, 363] width 202 height 18
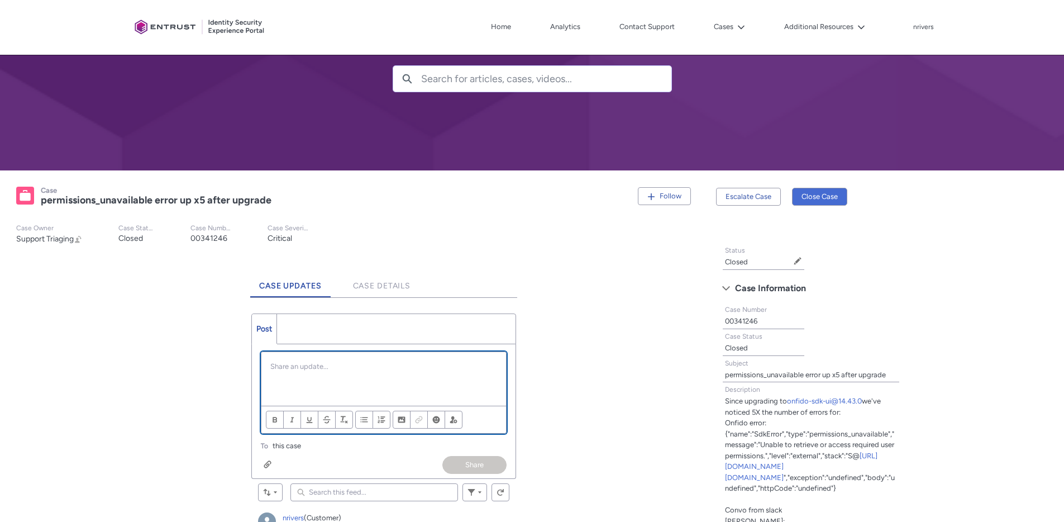
scroll to position [0, 0]
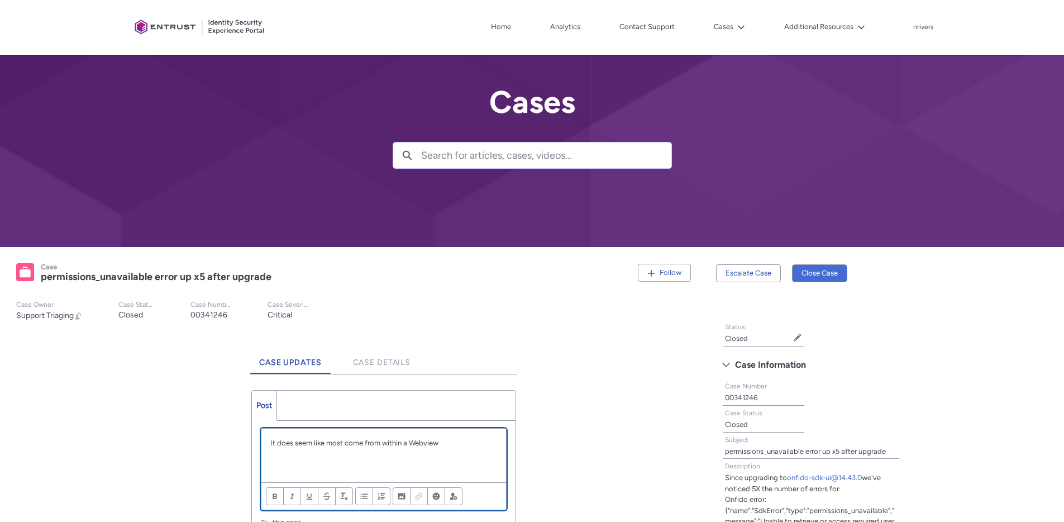
click at [332, 442] on p "It does seem like most come from within a Webview" at bounding box center [383, 442] width 227 height 11
click at [420, 444] on p "It does seem like a lot come from within a Webview within the Mobile apps." at bounding box center [383, 448] width 227 height 22
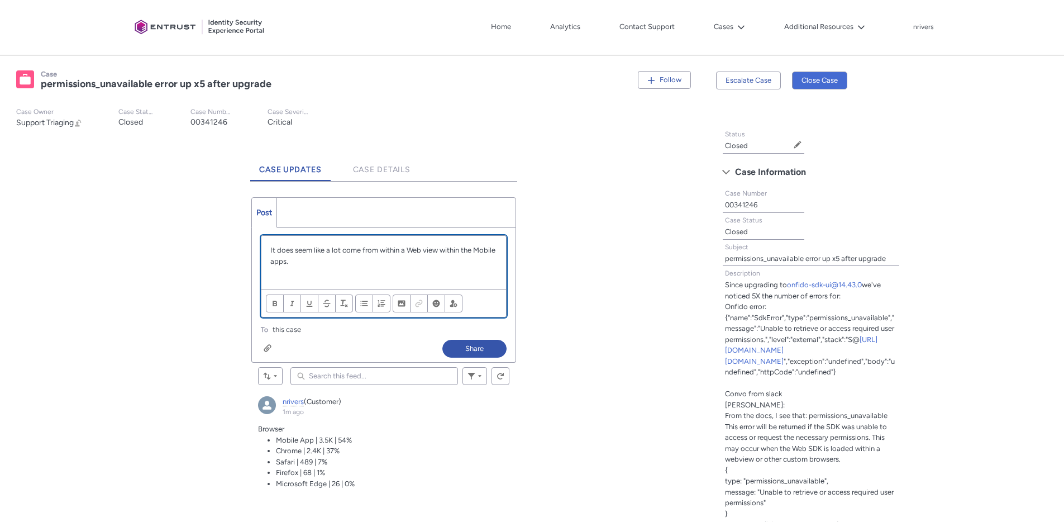
scroll to position [194, 0]
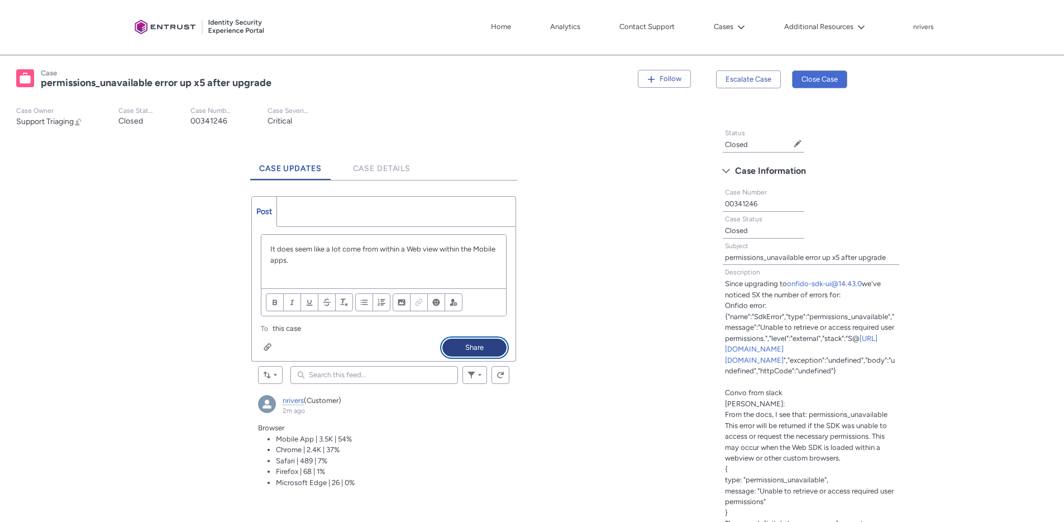
click at [465, 345] on button "Share" at bounding box center [474, 348] width 64 height 18
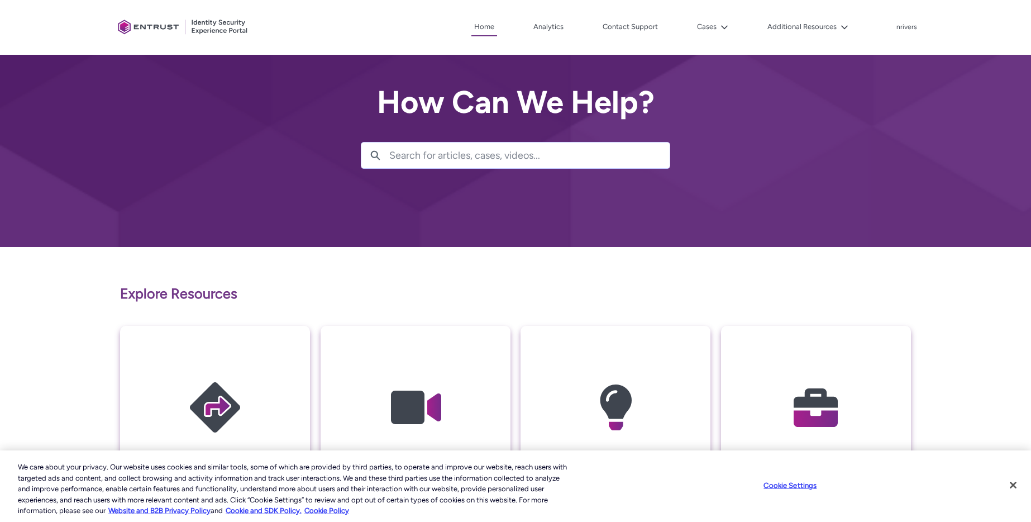
click at [169, 29] on div at bounding box center [183, 28] width 140 height 44
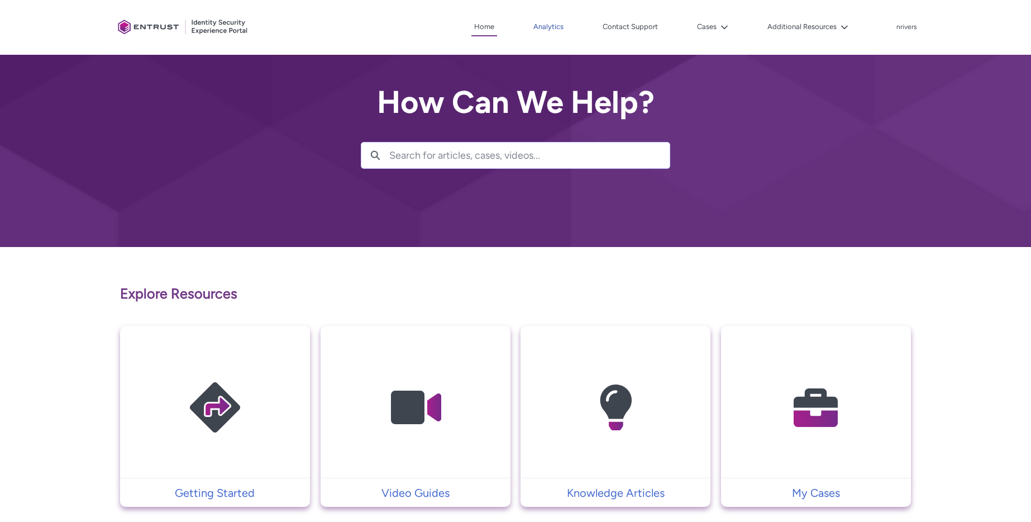
click at [557, 27] on link "Analytics" at bounding box center [549, 26] width 36 height 17
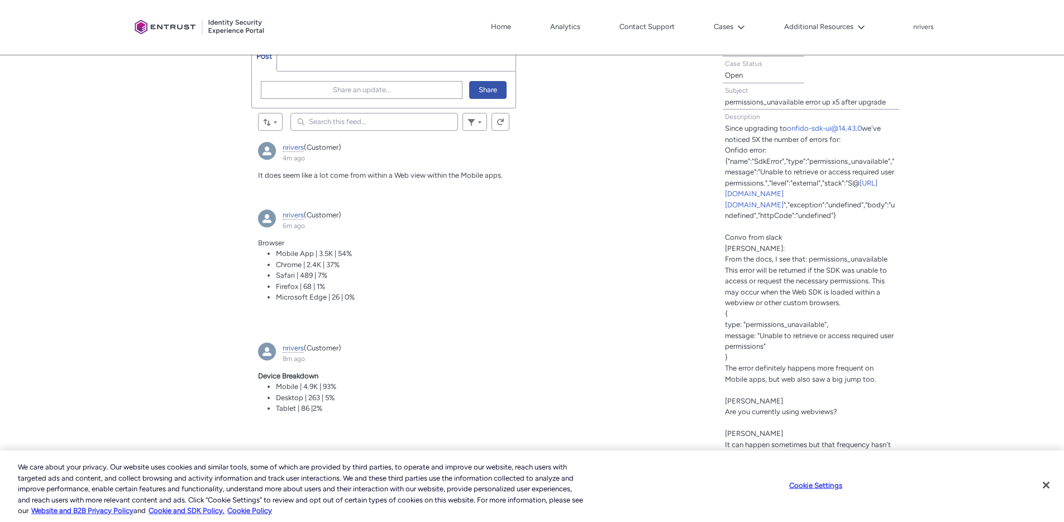
scroll to position [333, 0]
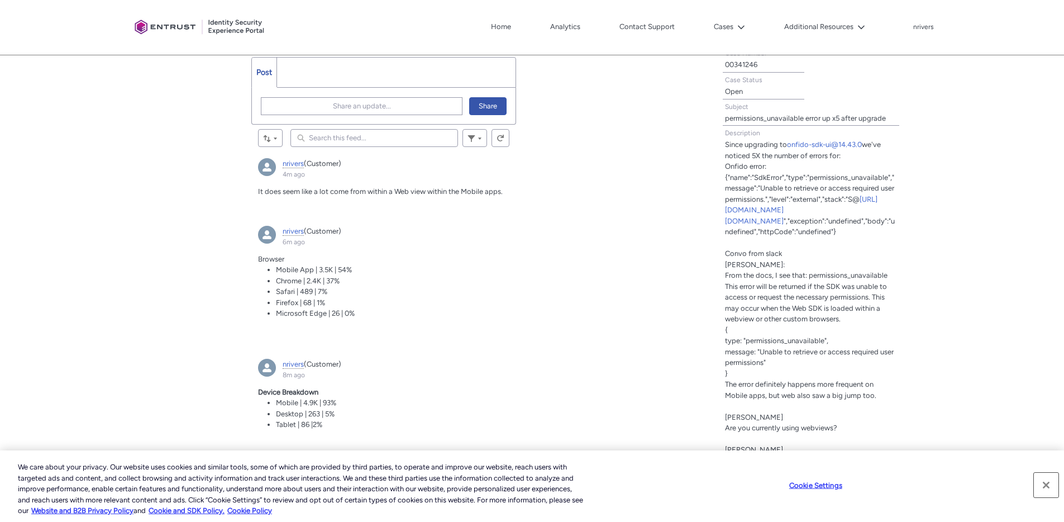
click at [1045, 485] on button "Close" at bounding box center [1046, 485] width 25 height 25
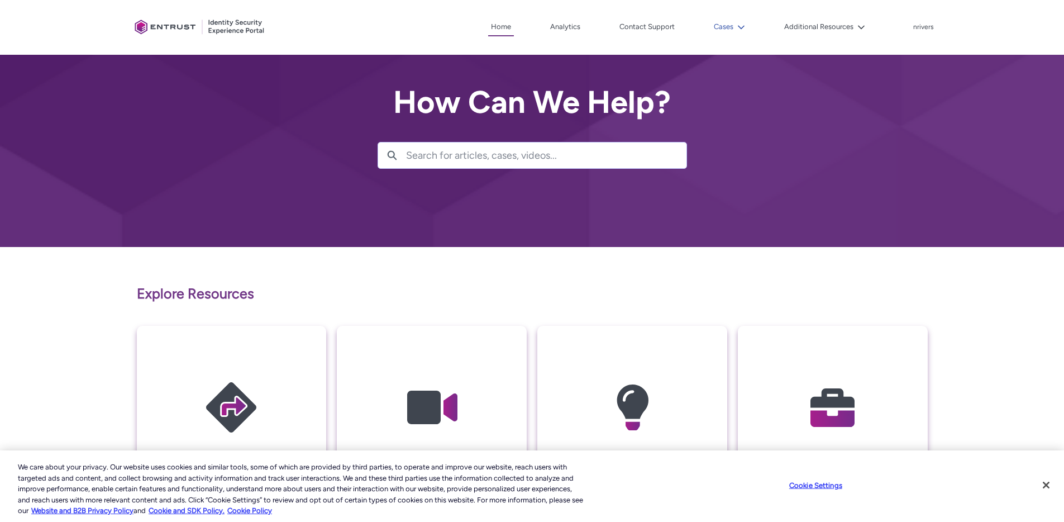
click at [724, 26] on button "Cases" at bounding box center [729, 26] width 37 height 17
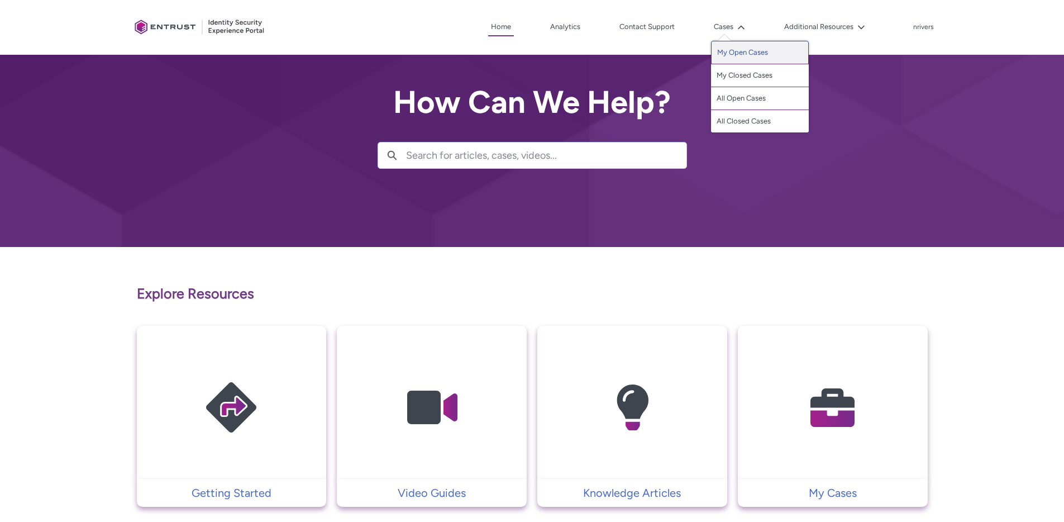
click at [741, 49] on link "My Open Cases" at bounding box center [760, 52] width 98 height 23
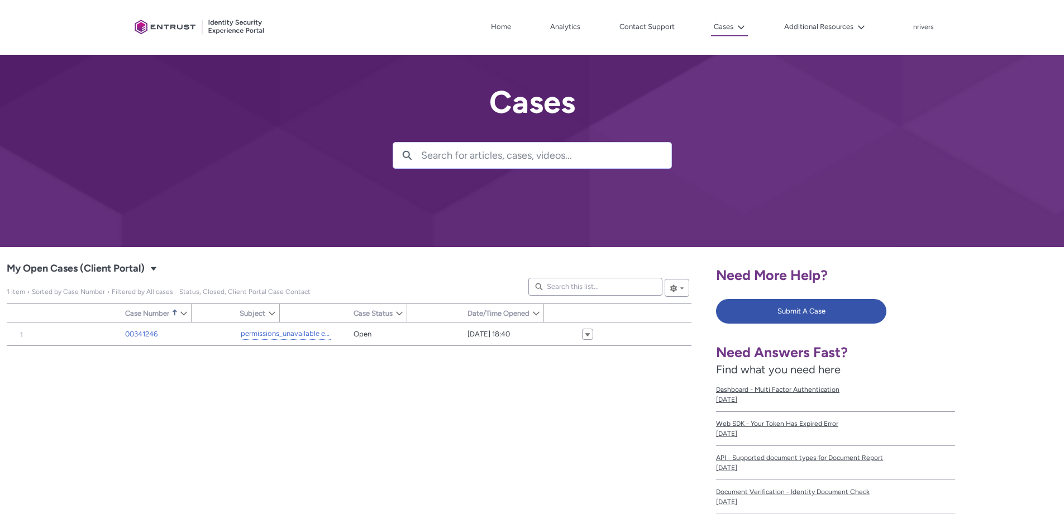
type input "215"
type input "444"
type input "196"
type input "259"
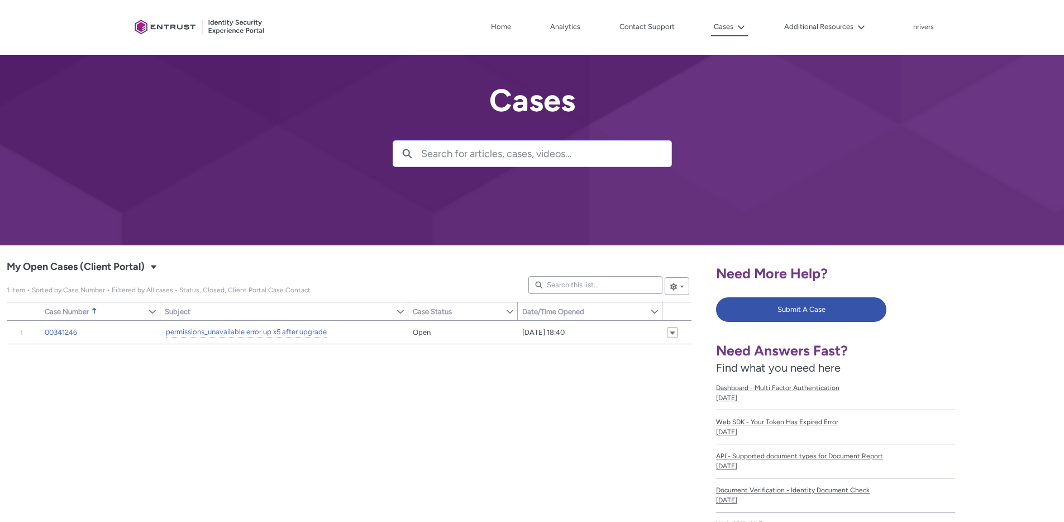
scroll to position [2, 0]
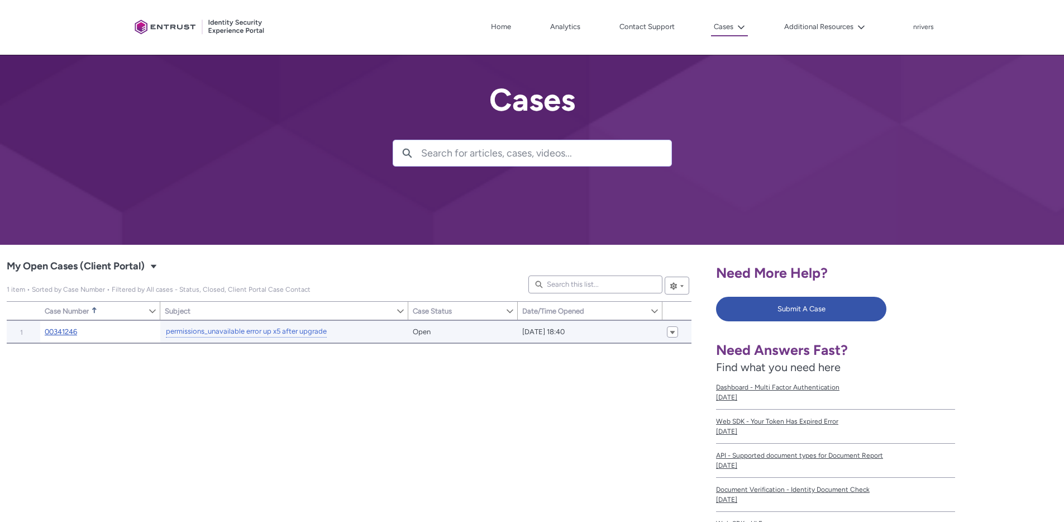
click at [63, 329] on link "00341246" at bounding box center [61, 331] width 32 height 11
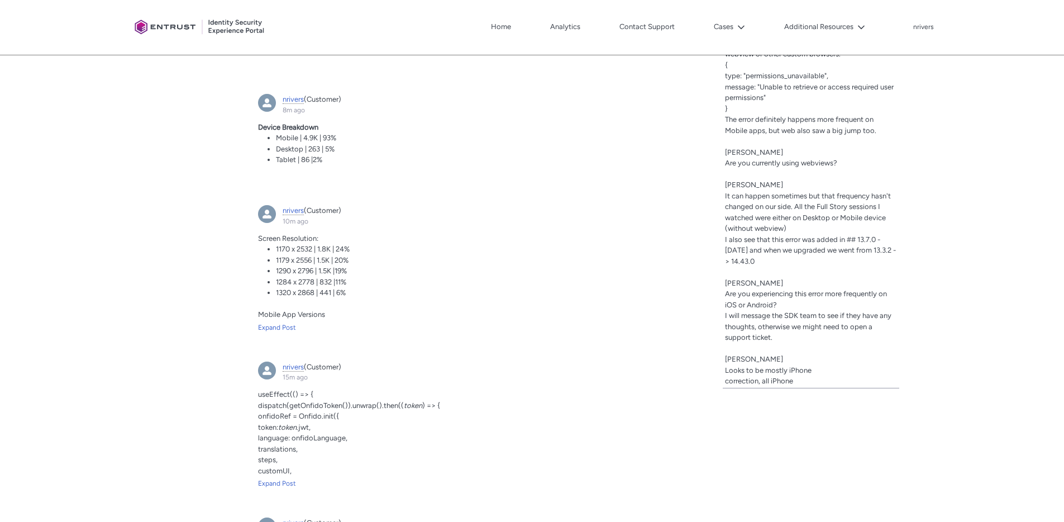
scroll to position [600, 0]
click at [604, 228] on div "Tabs Case Updates Case Details Post More Share an update... Share Sort by: Sear…" at bounding box center [355, 381] width 696 height 1276
